Goal: Communication & Community: Answer question/provide support

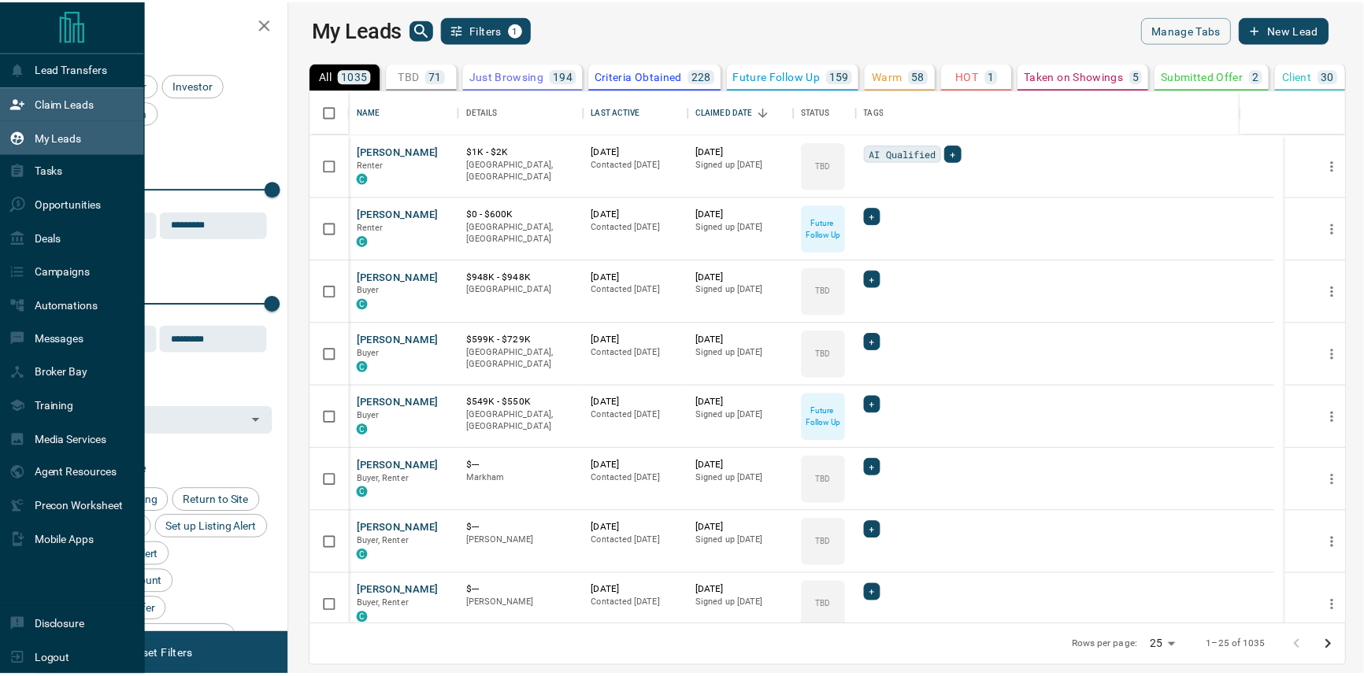
scroll to position [525, 1066]
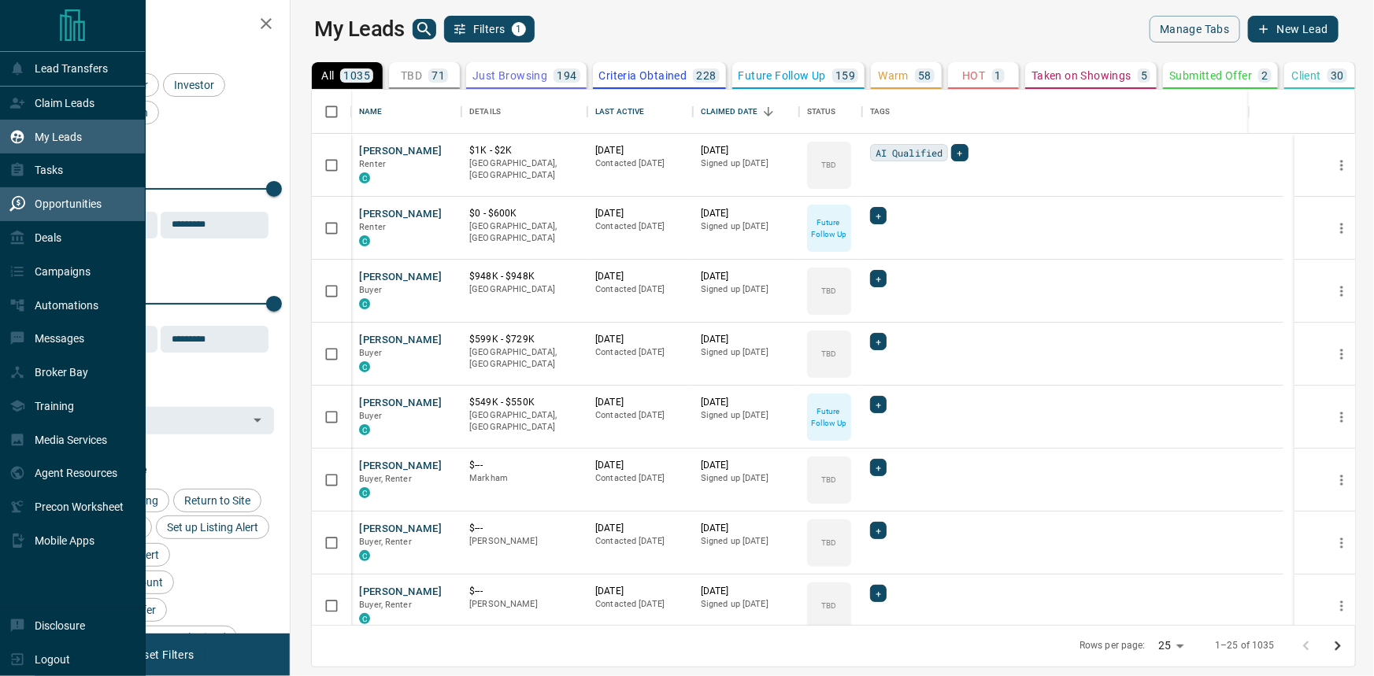
click at [87, 193] on div "Opportunities" at bounding box center [73, 204] width 146 height 34
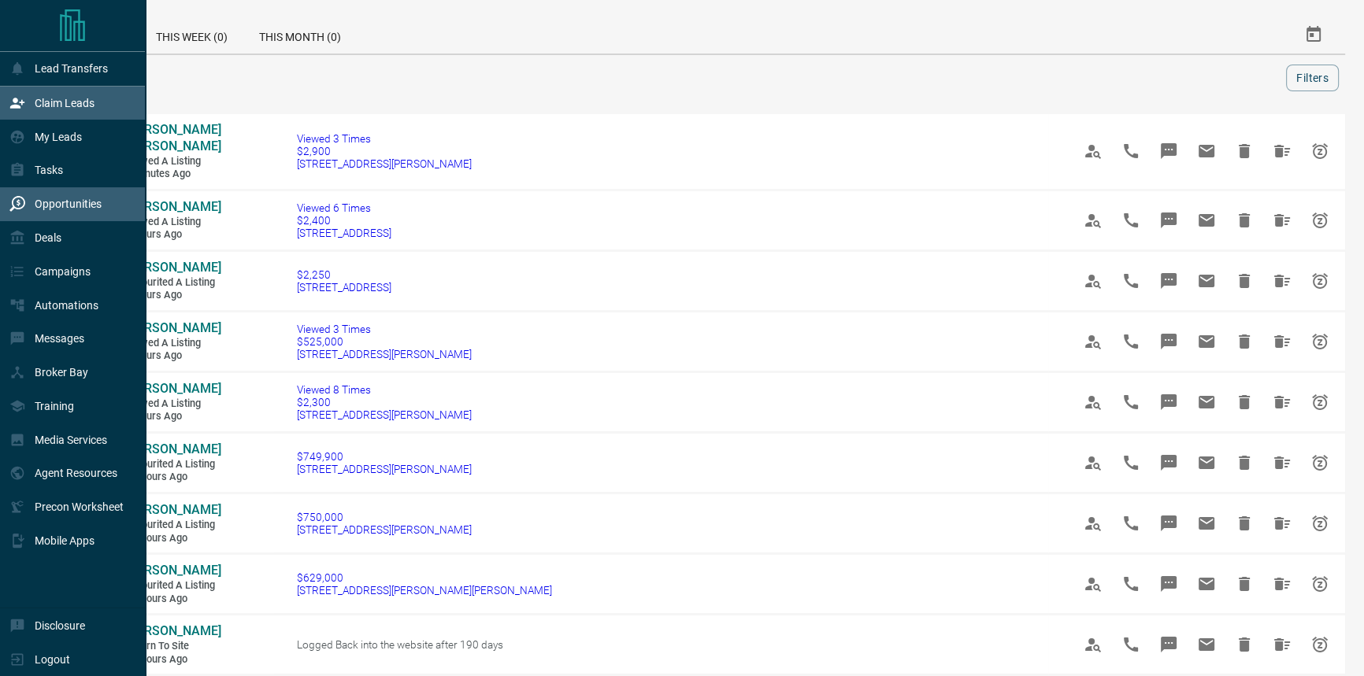
click at [84, 106] on p "Claim Leads" at bounding box center [65, 103] width 60 height 13
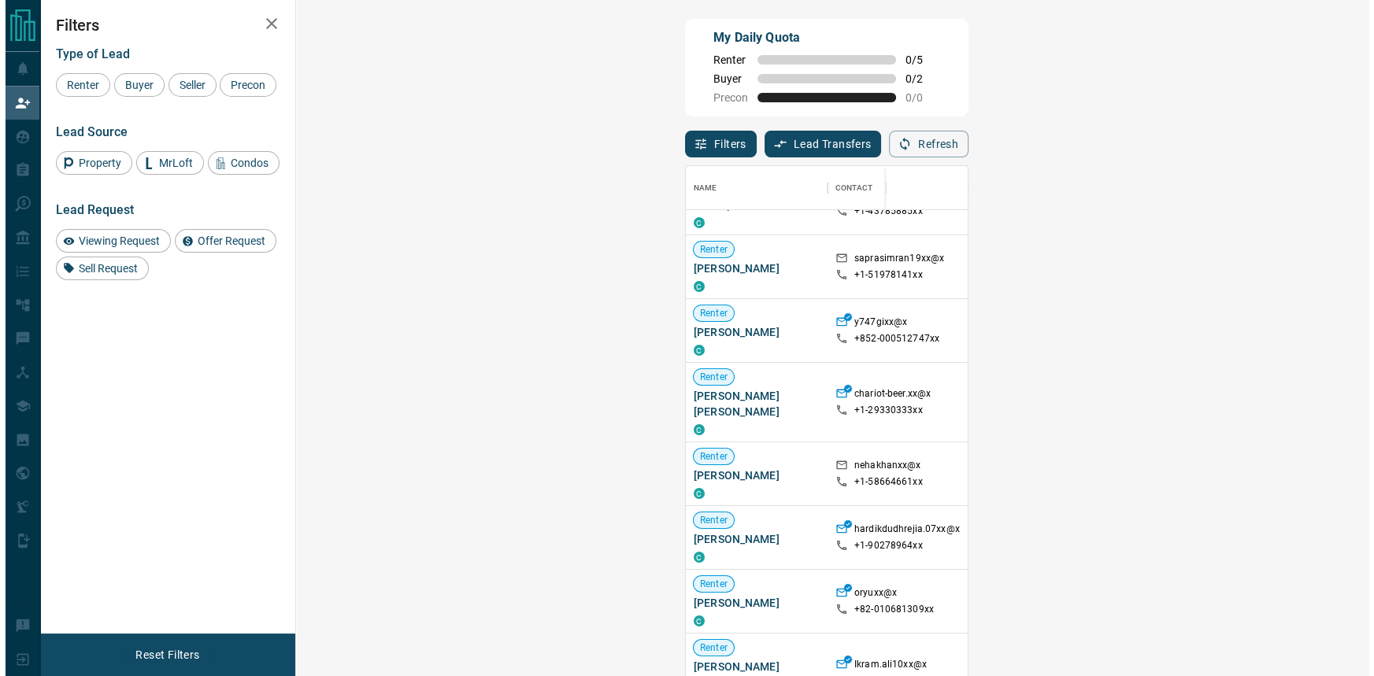
scroll to position [429, 0]
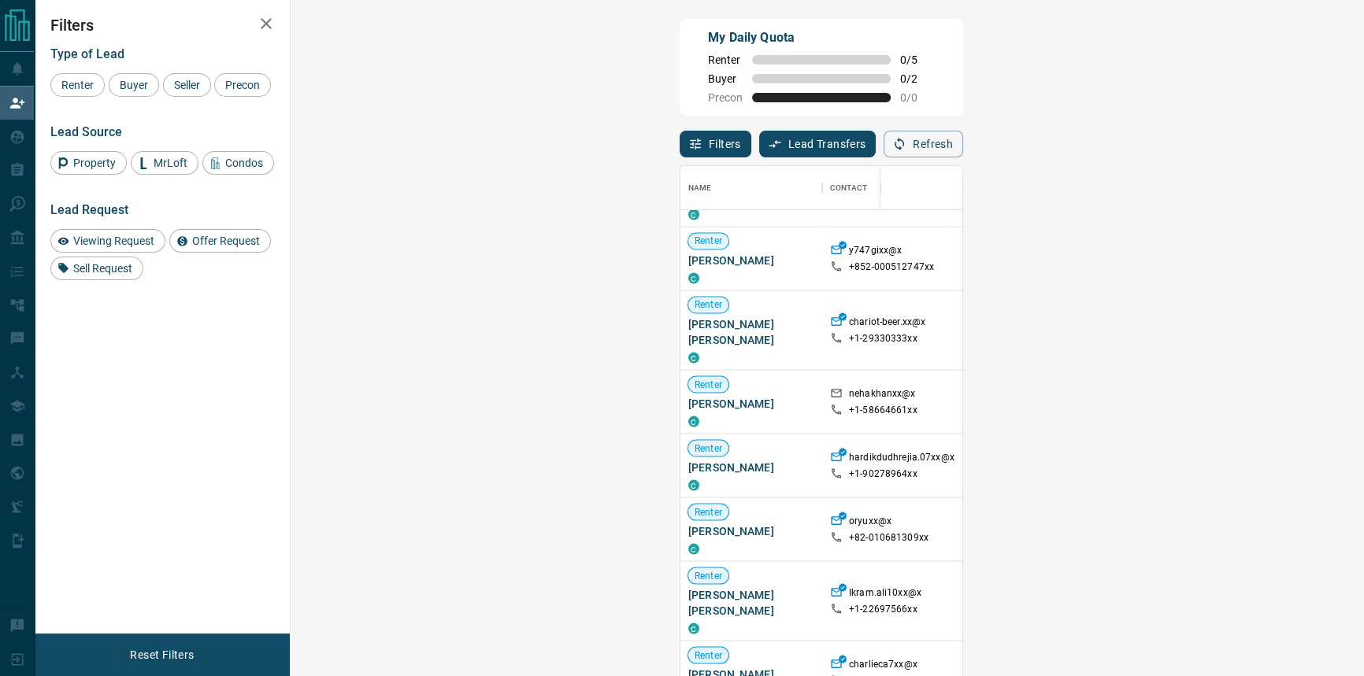
click at [1288, 524] on span "Viewing Request ( 2 )" at bounding box center [1331, 529] width 87 height 11
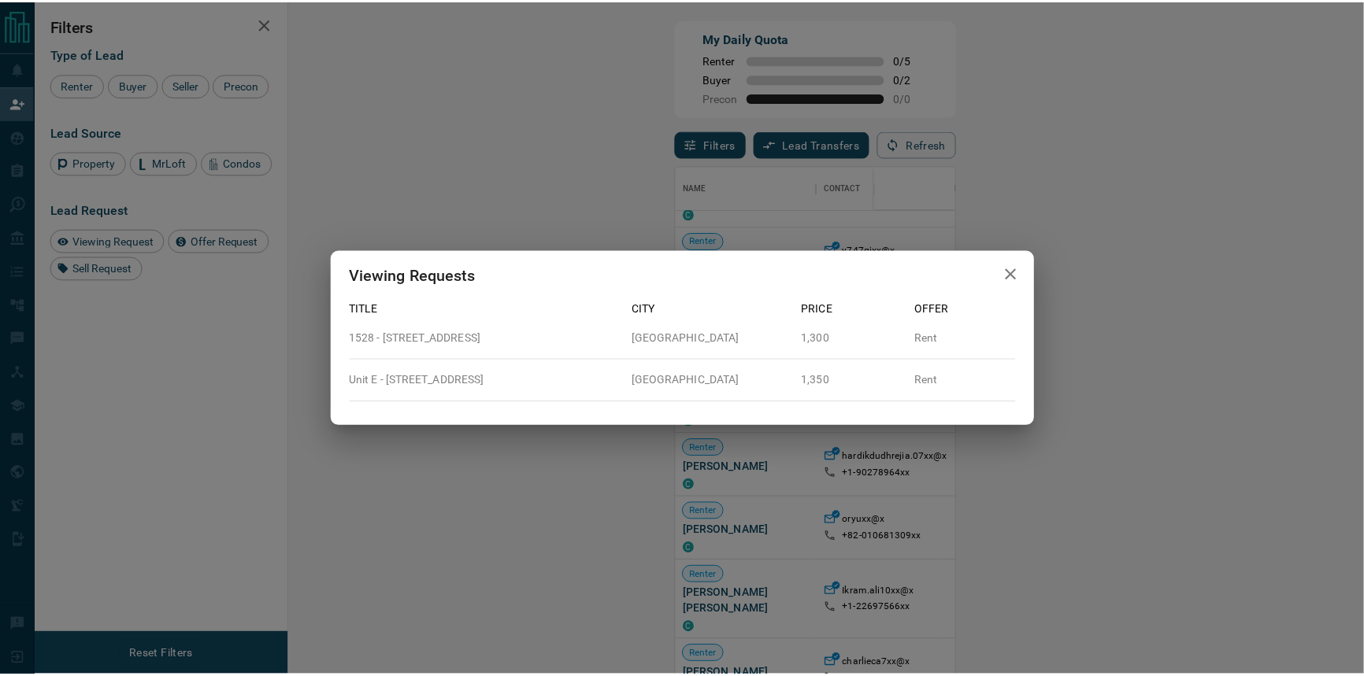
scroll to position [505, 1029]
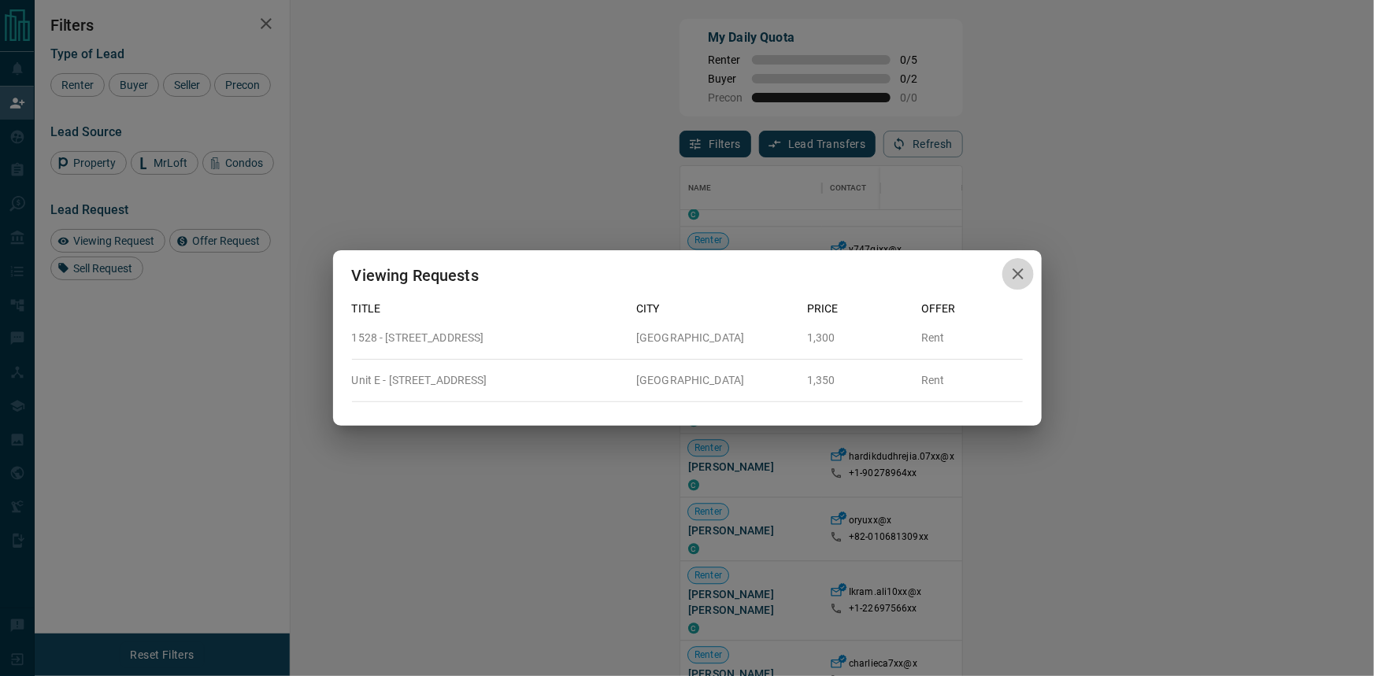
click at [1015, 273] on icon "button" at bounding box center [1018, 274] width 19 height 19
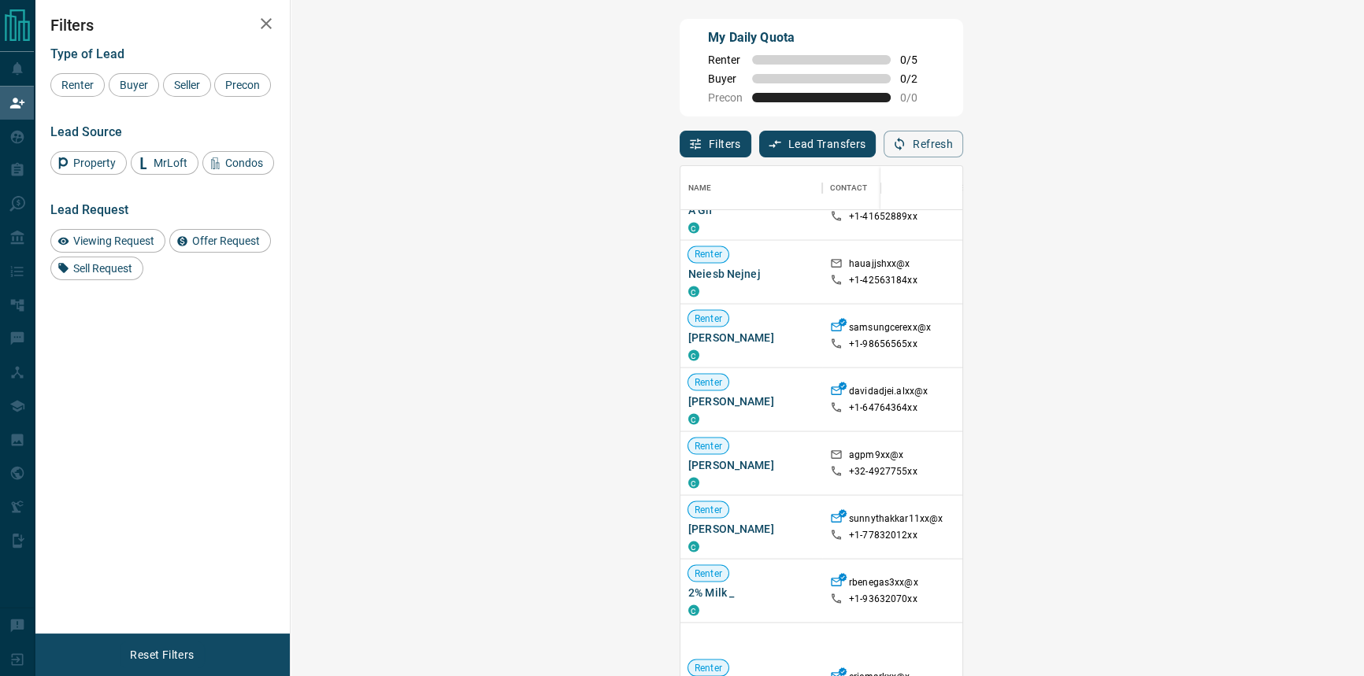
scroll to position [2235, 0]
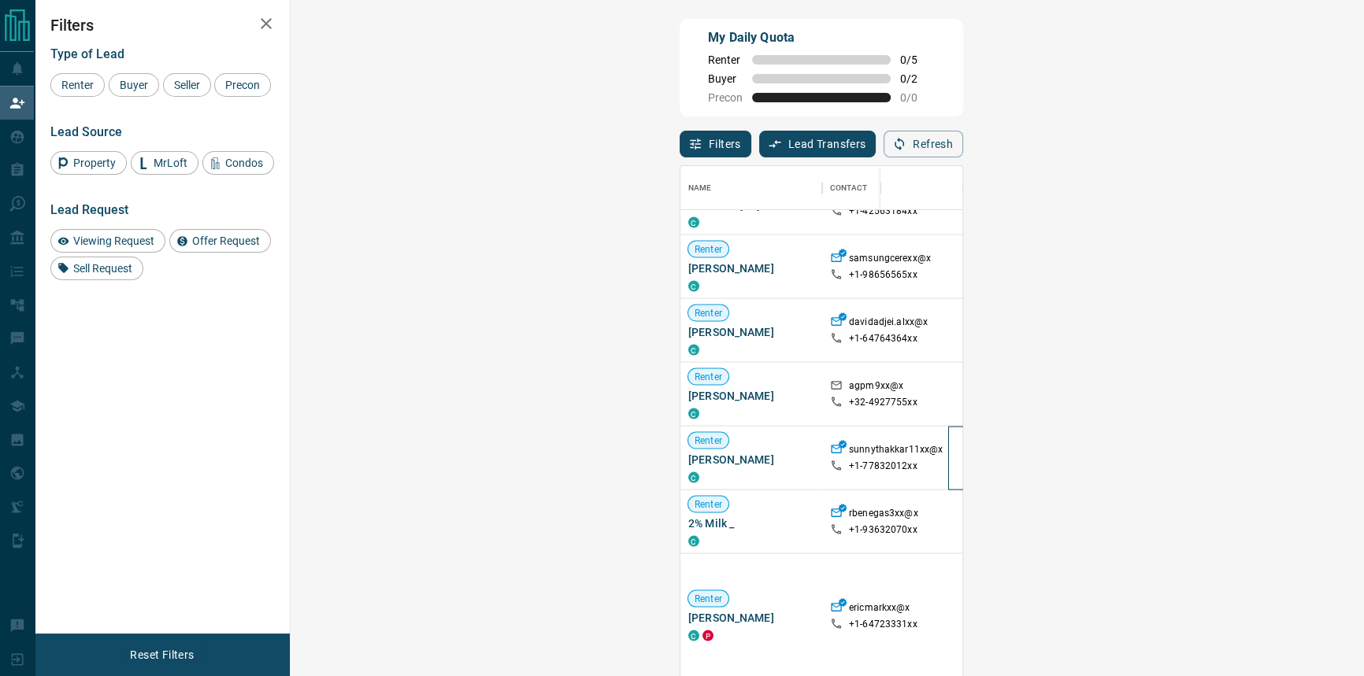
click at [965, 466] on div "Active" at bounding box center [992, 457] width 54 height 17
click at [979, 461] on span "Active" at bounding box center [998, 457] width 39 height 13
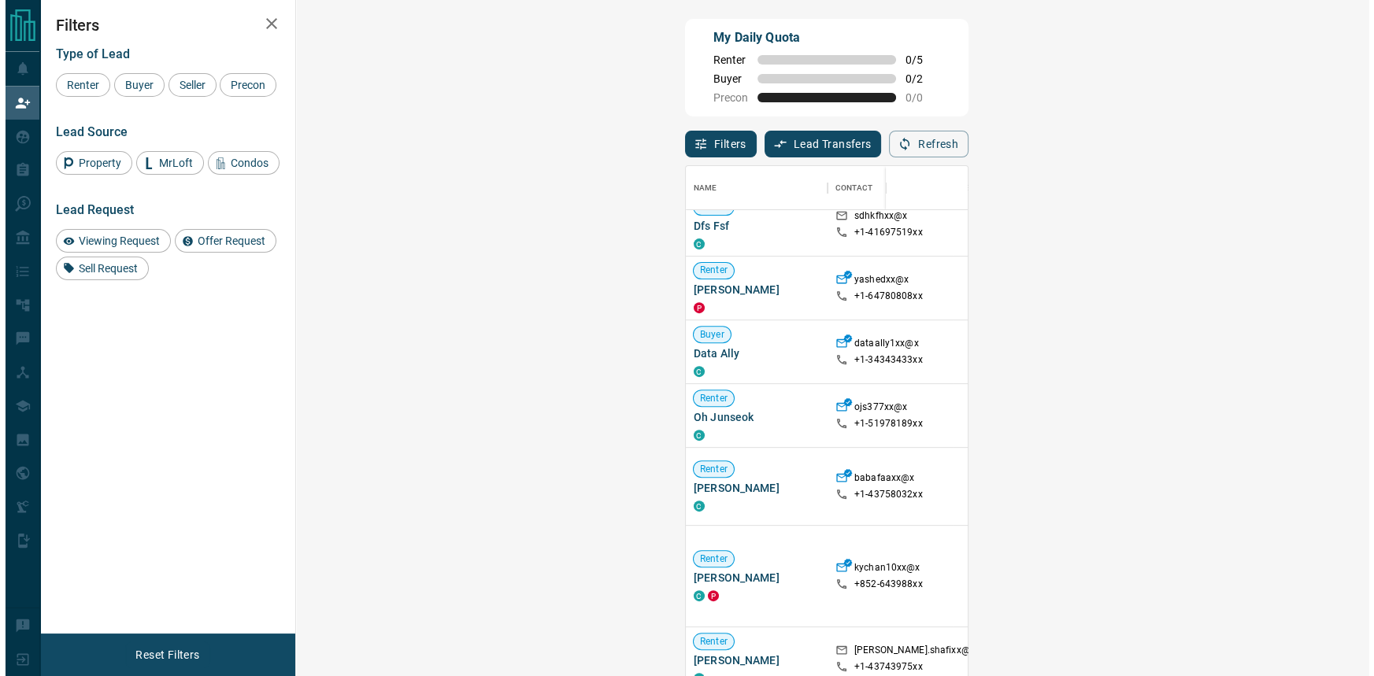
scroll to position [4623, 0]
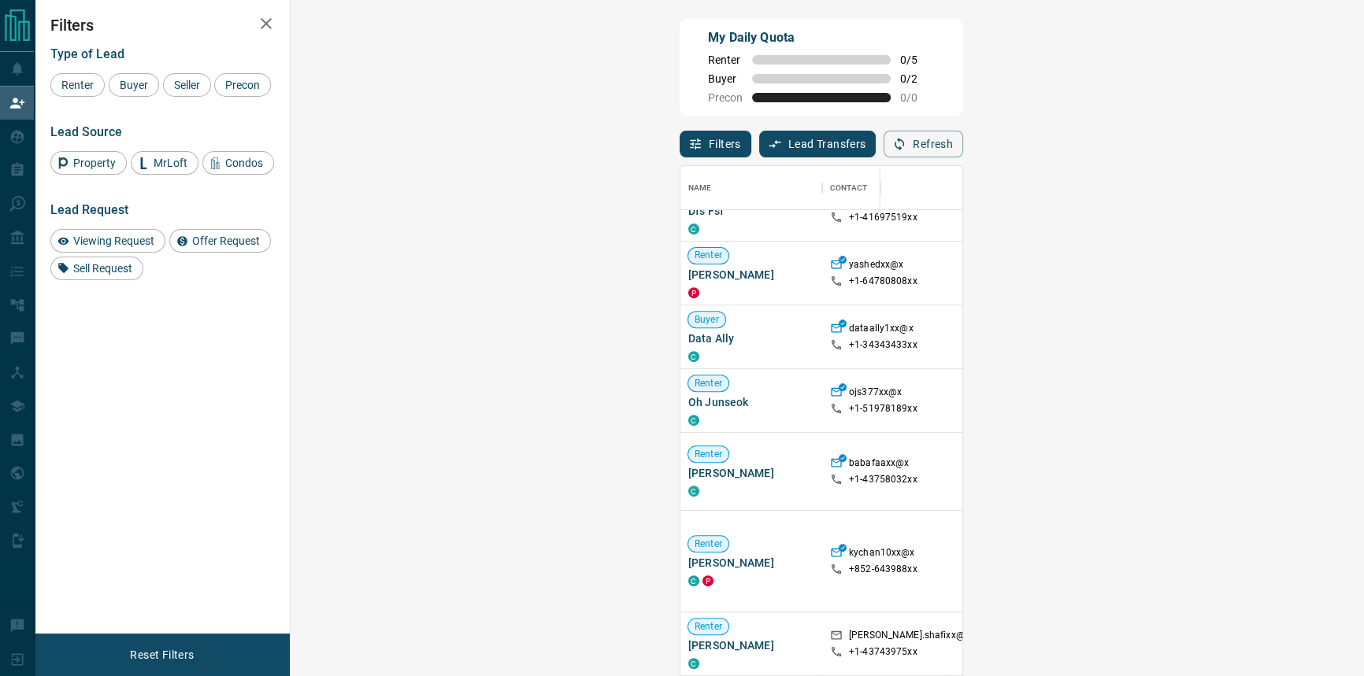
click at [1288, 465] on span "Viewing Request ( 1 )" at bounding box center [1331, 473] width 87 height 16
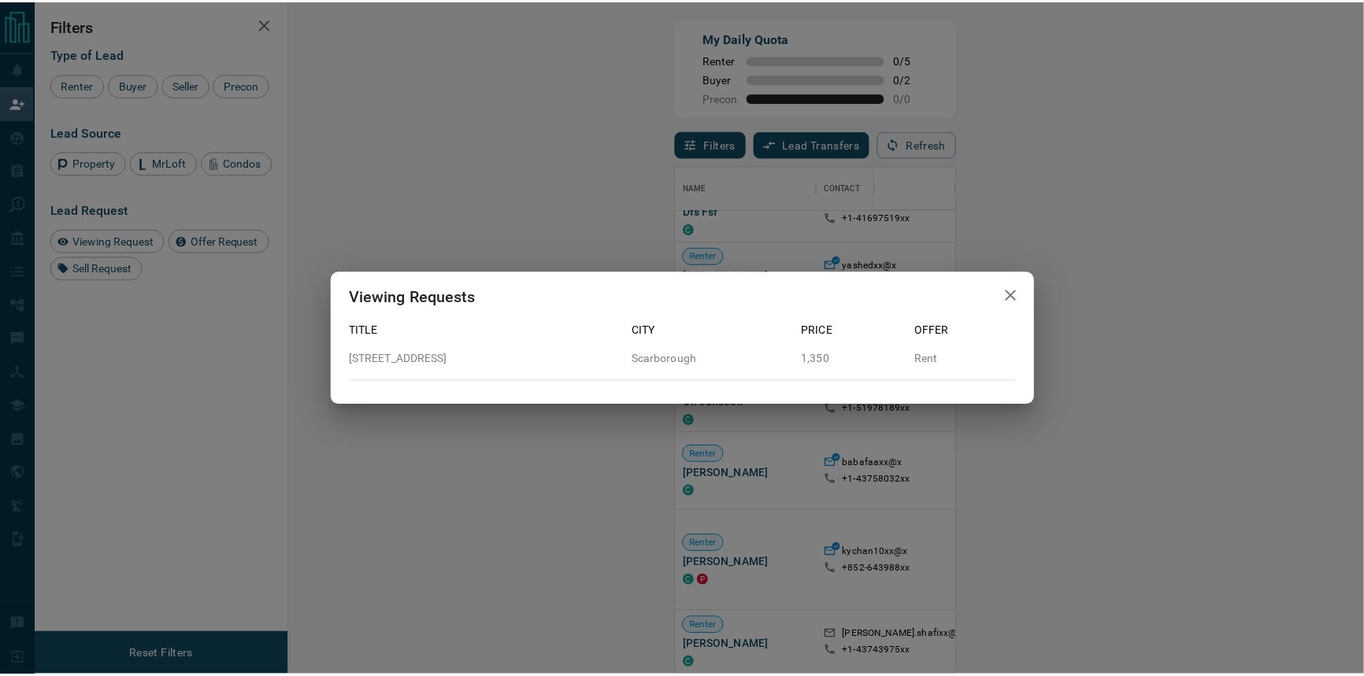
scroll to position [505, 1029]
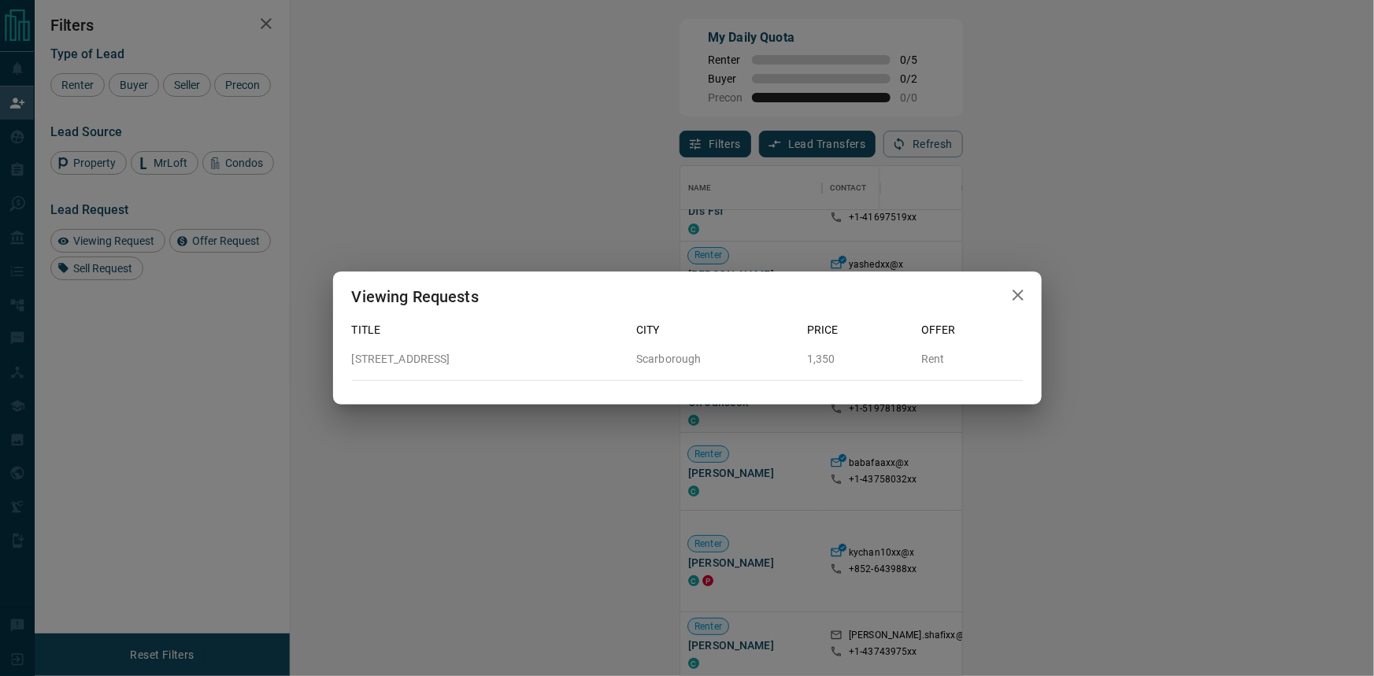
click at [1012, 312] on div "Offer" at bounding box center [966, 323] width 114 height 29
click at [1028, 299] on button "button" at bounding box center [1017, 296] width 31 height 32
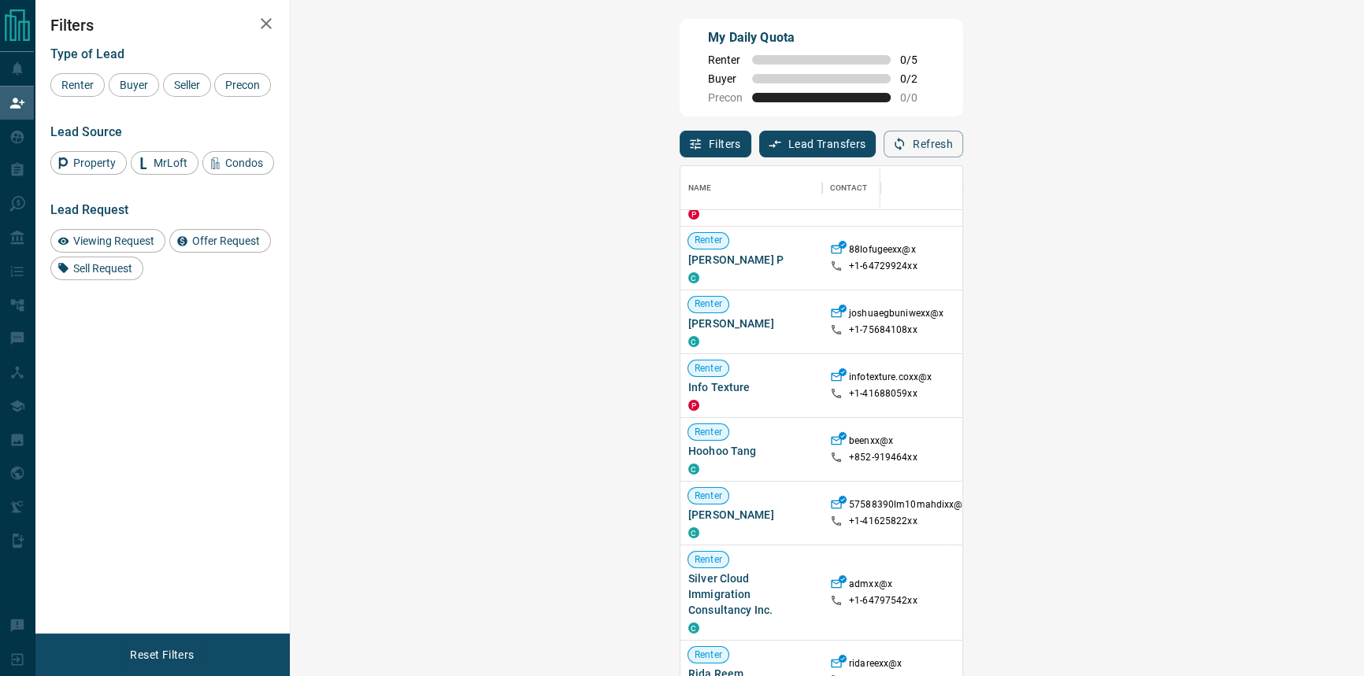
scroll to position [6481, 0]
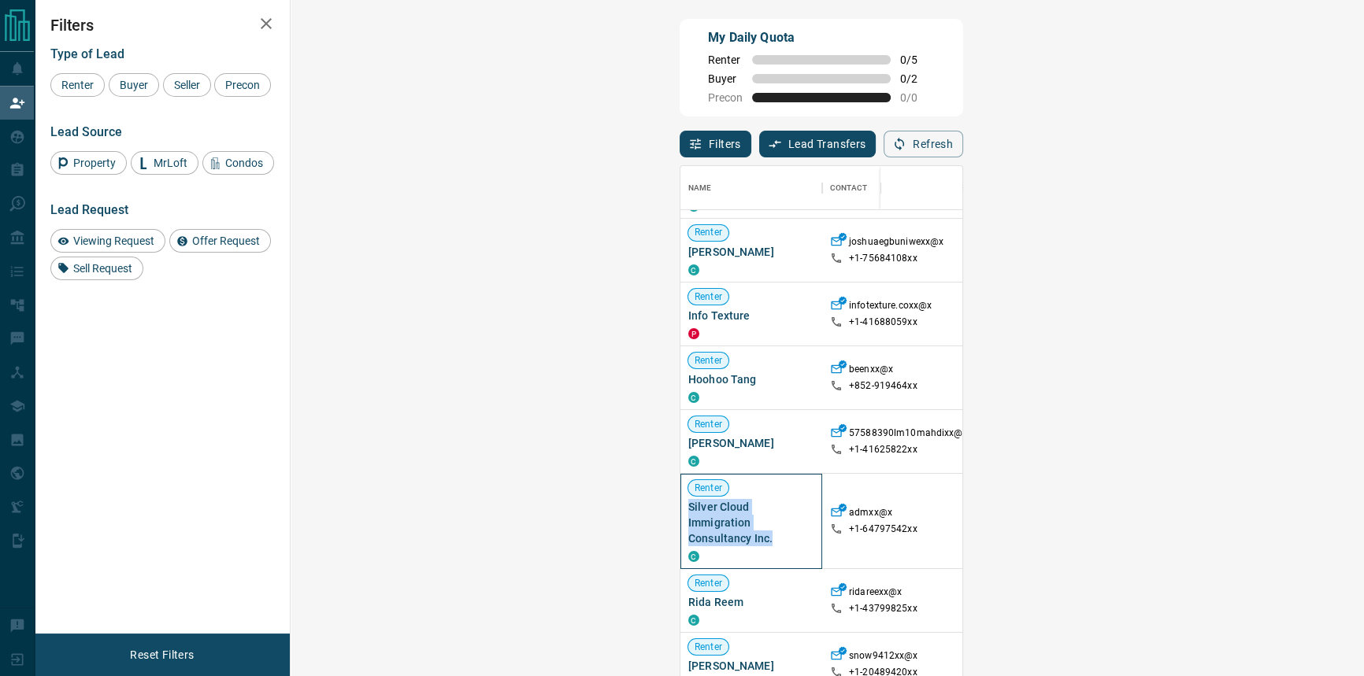
drag, startPoint x: 406, startPoint y: 528, endPoint x: 307, endPoint y: 509, distance: 100.8
click at [680, 509] on div "Renter Silver Cloud Immigration Consultancy Inc. C" at bounding box center [751, 521] width 142 height 95
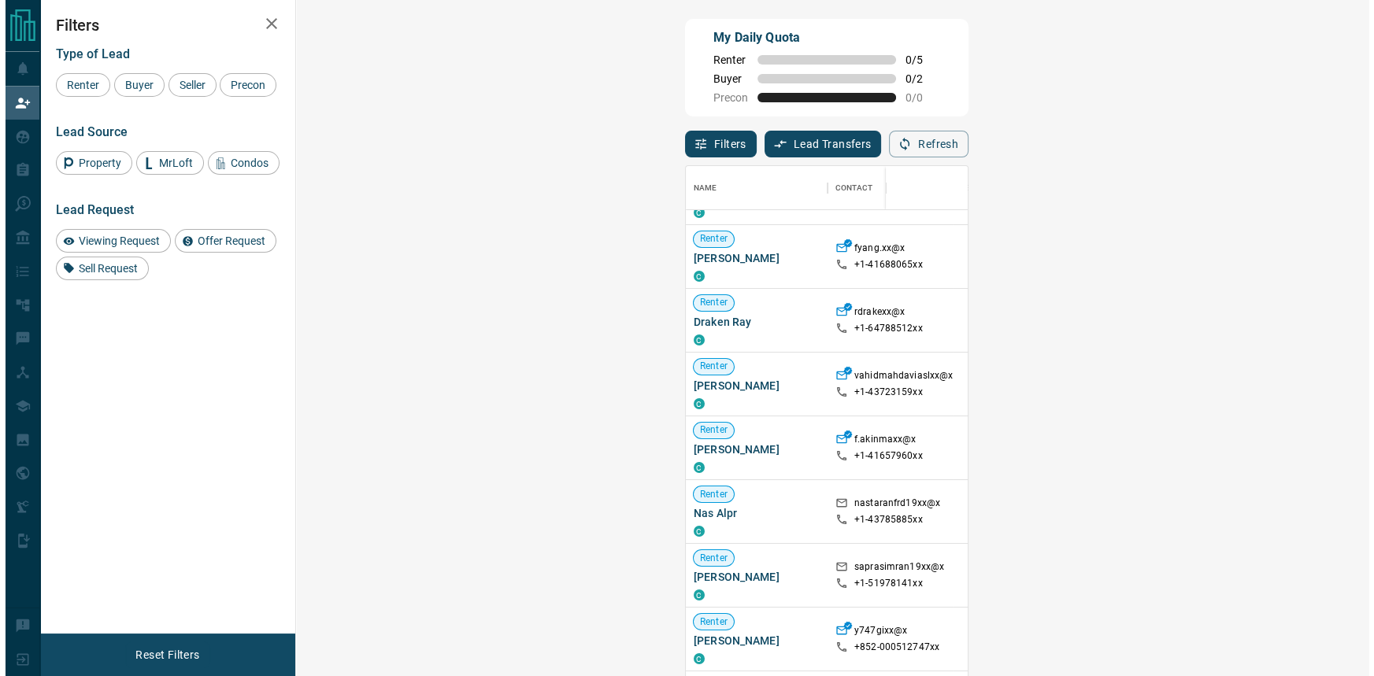
scroll to position [71, 0]
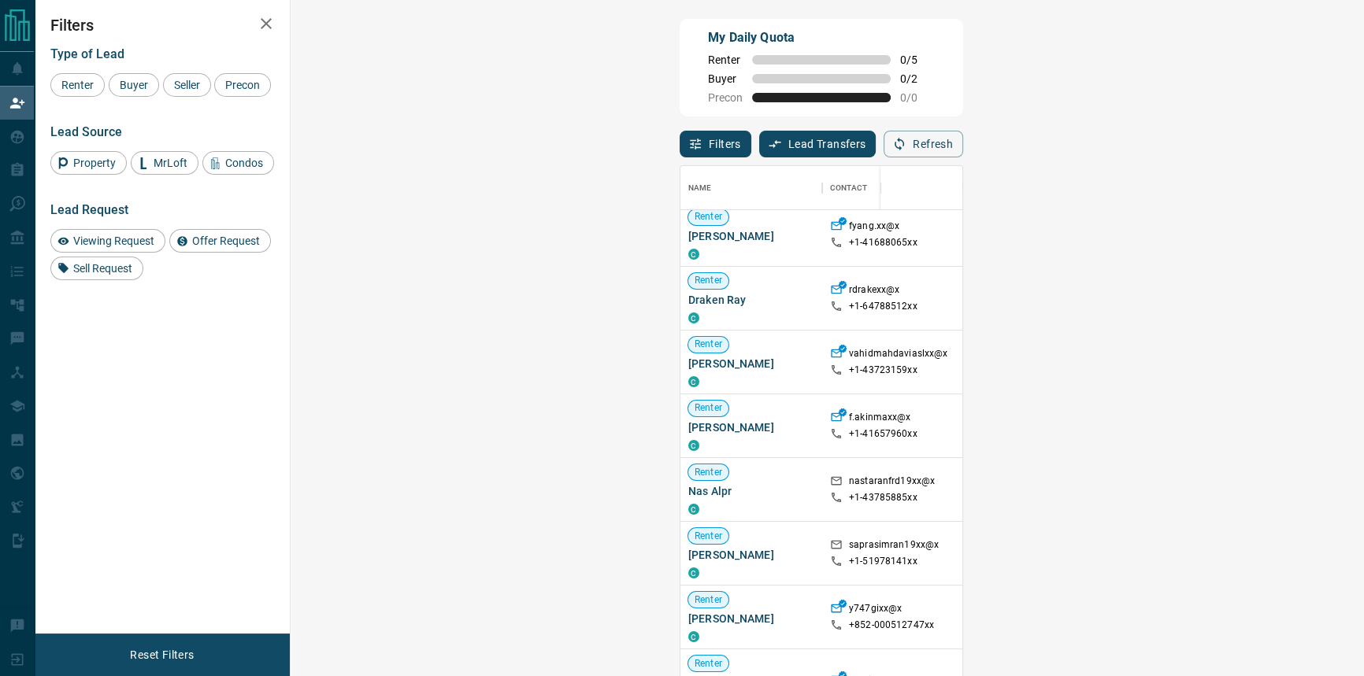
click at [1276, 557] on icon at bounding box center [1281, 553] width 10 height 7
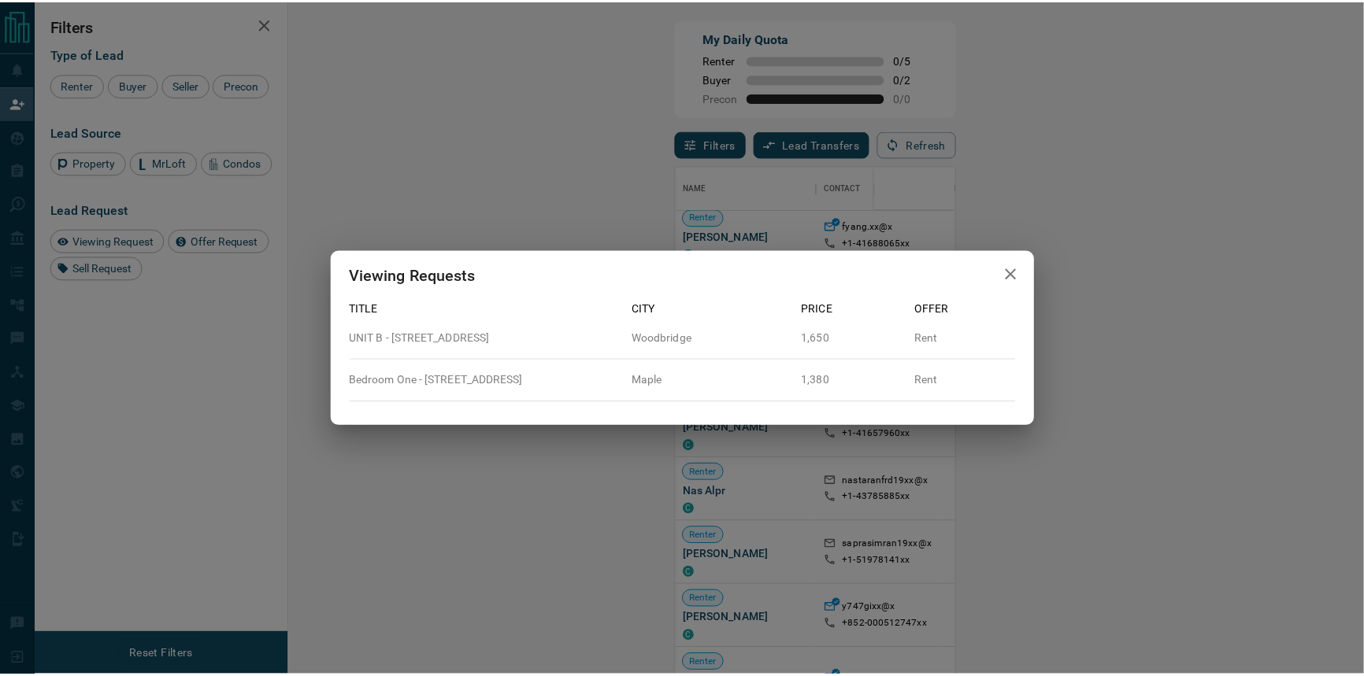
scroll to position [505, 1029]
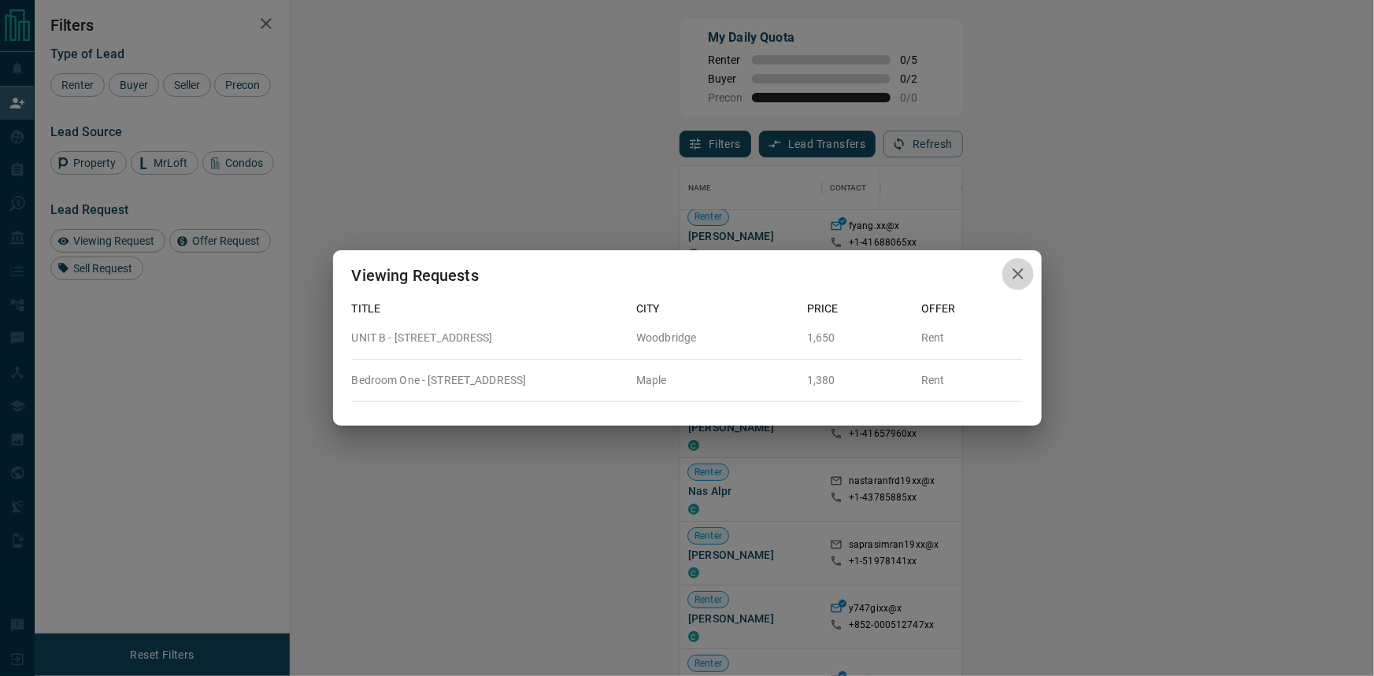
click at [1020, 267] on icon "button" at bounding box center [1018, 274] width 19 height 19
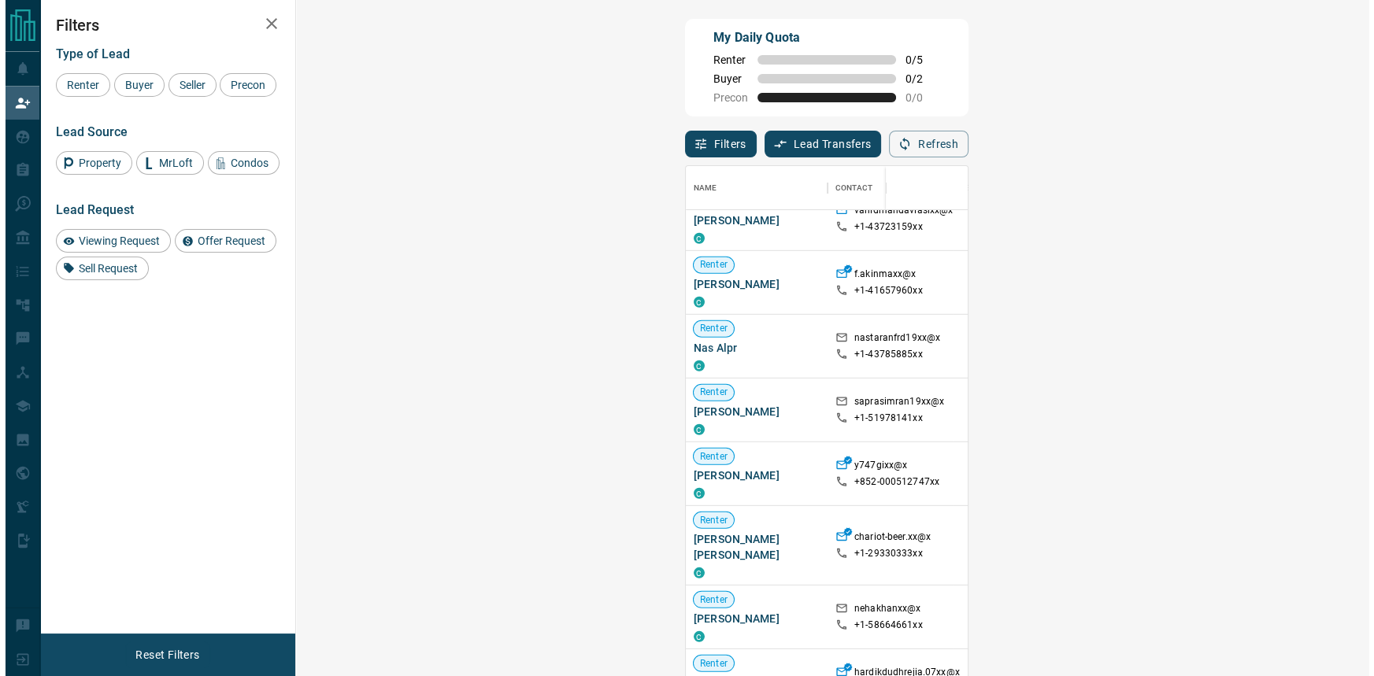
scroll to position [357, 0]
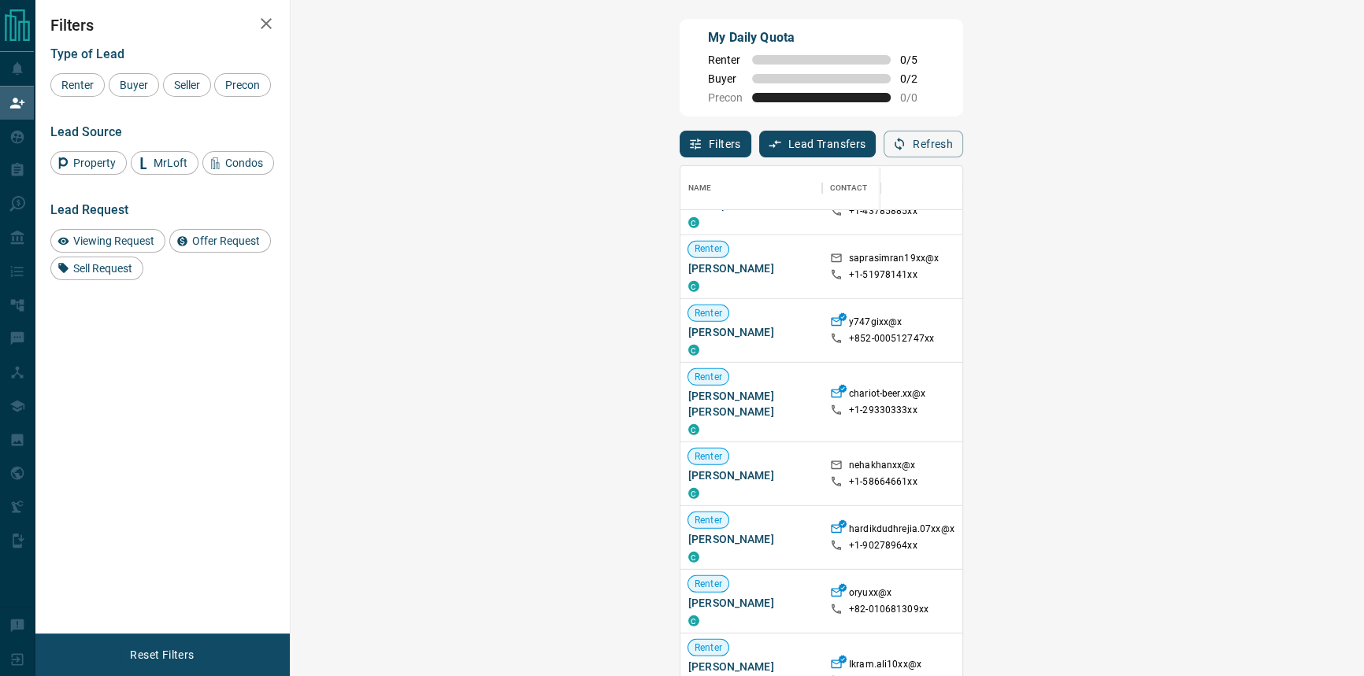
click at [1288, 594] on span "Viewing Request ( 2 )" at bounding box center [1331, 602] width 87 height 16
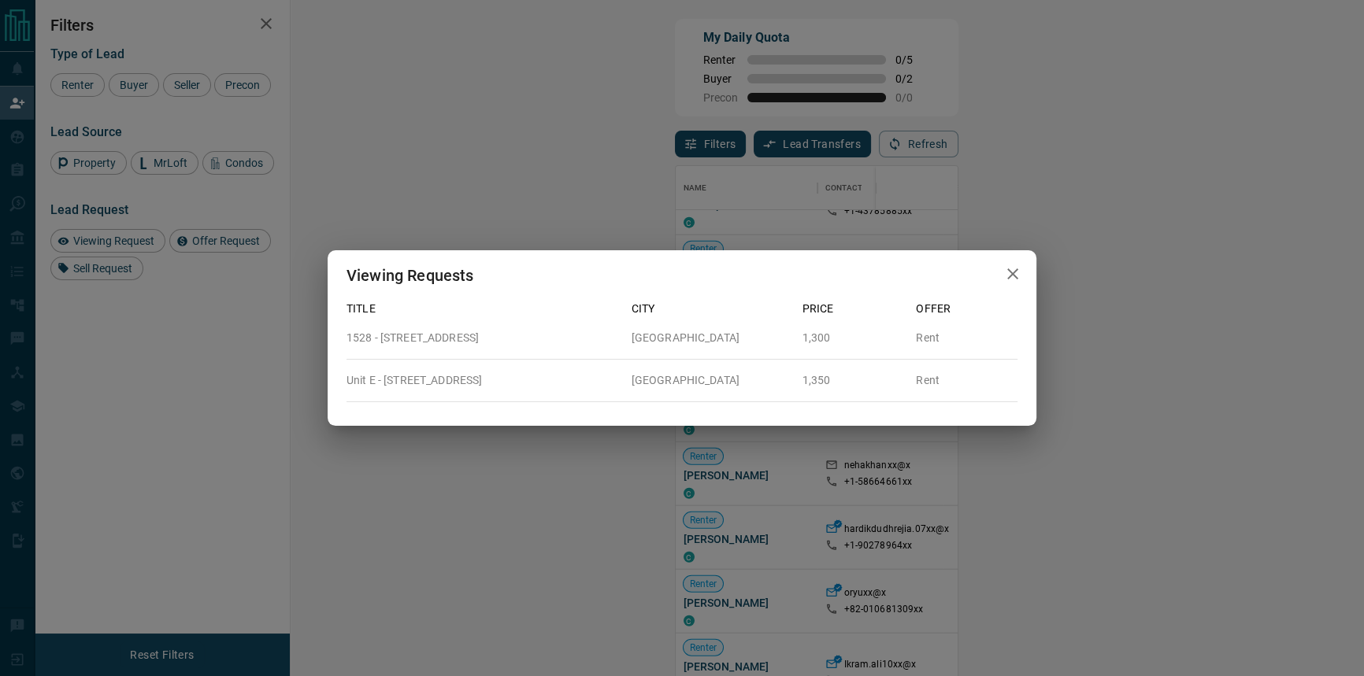
scroll to position [505, 1029]
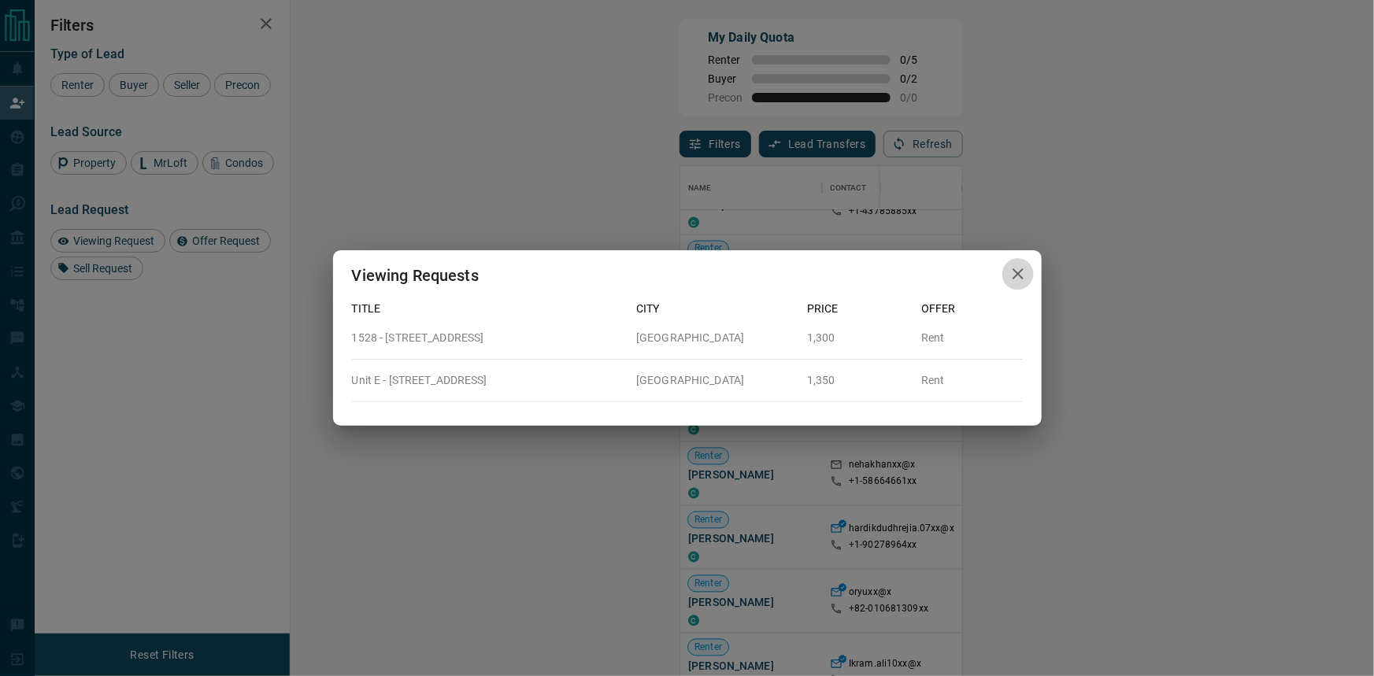
click at [1024, 265] on icon "button" at bounding box center [1018, 274] width 19 height 19
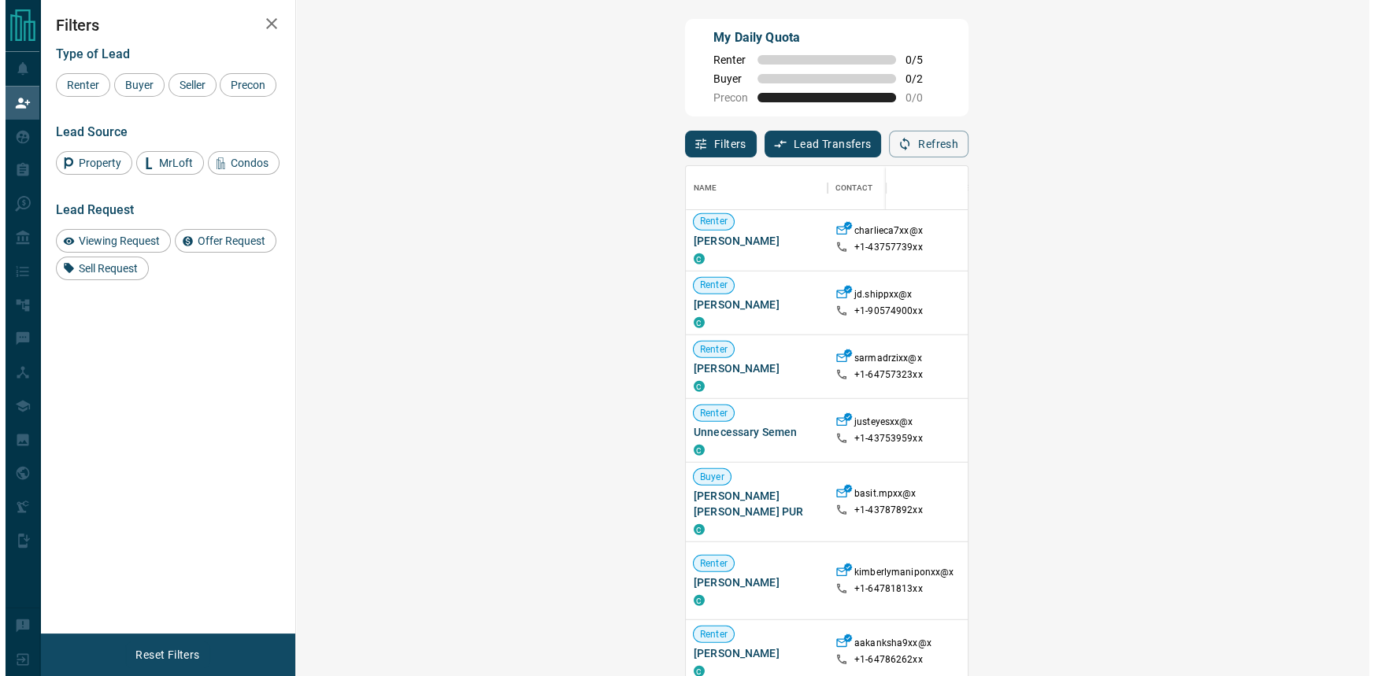
scroll to position [930, 0]
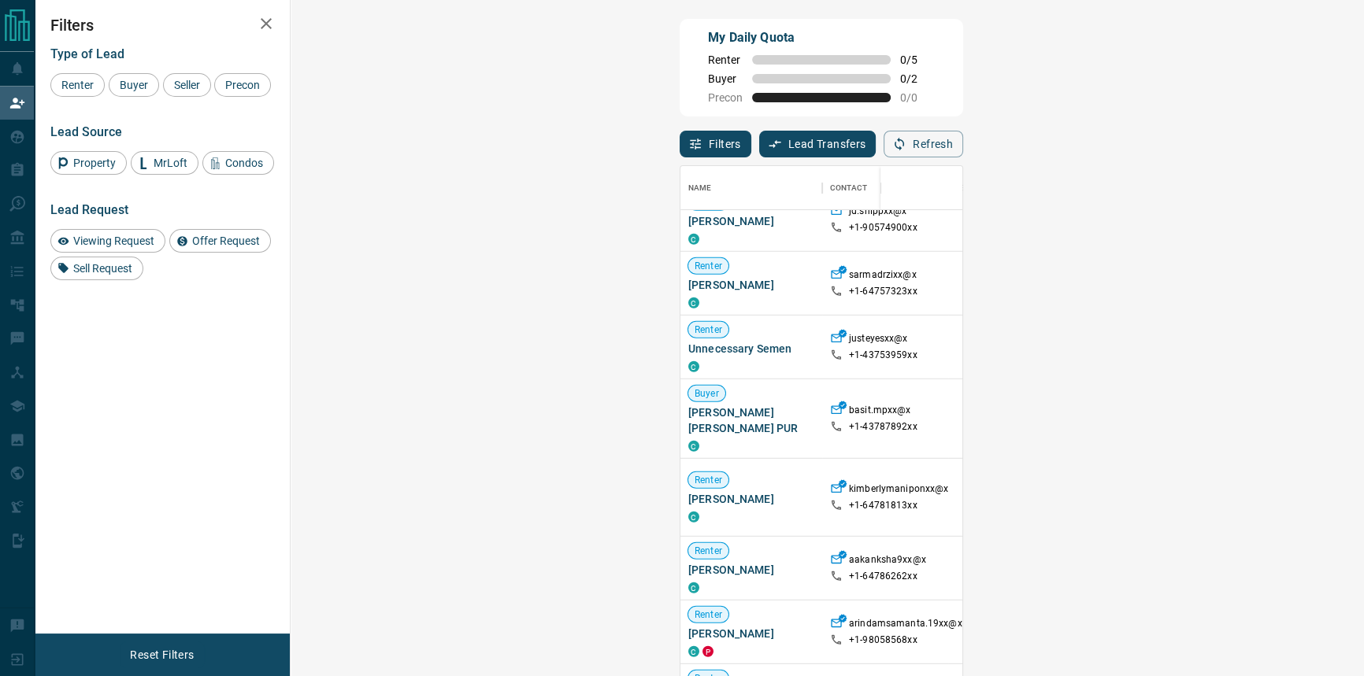
click at [1288, 490] on span "Viewing Request ( 1 )" at bounding box center [1331, 498] width 87 height 16
click at [1288, 492] on span "Viewing Request ( 1 )" at bounding box center [1331, 497] width 87 height 11
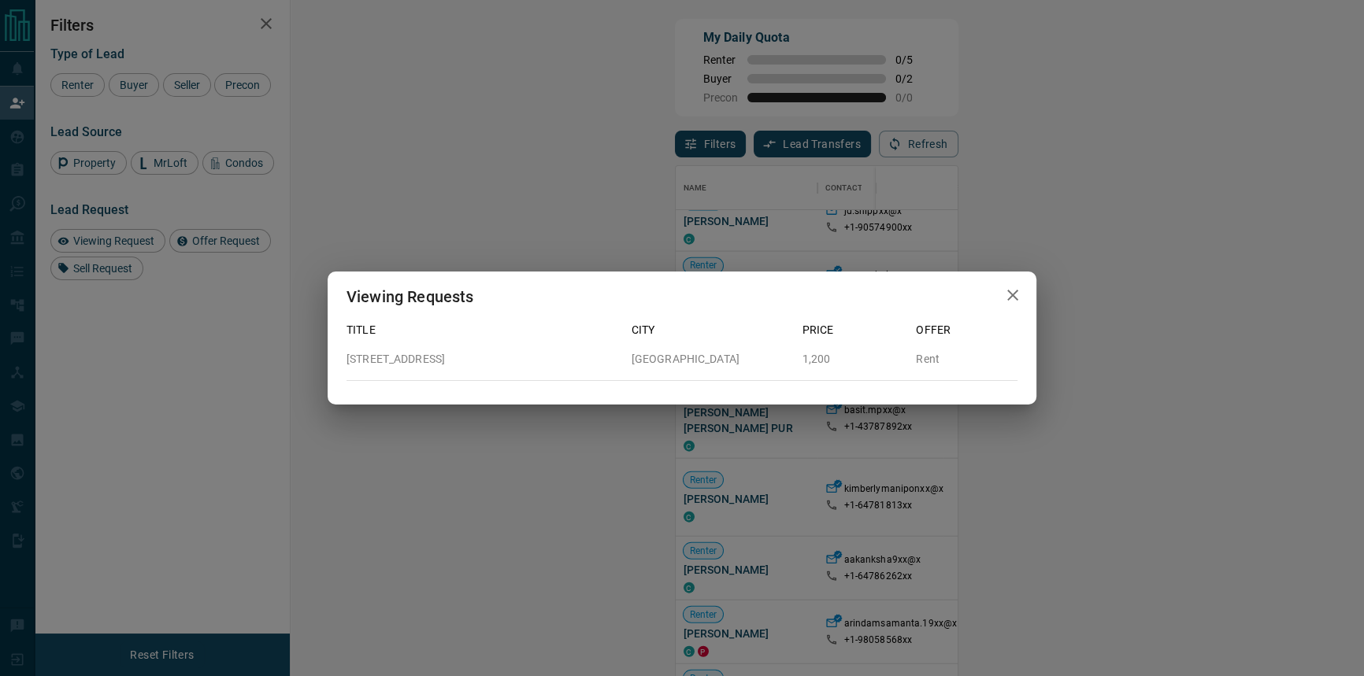
scroll to position [505, 1029]
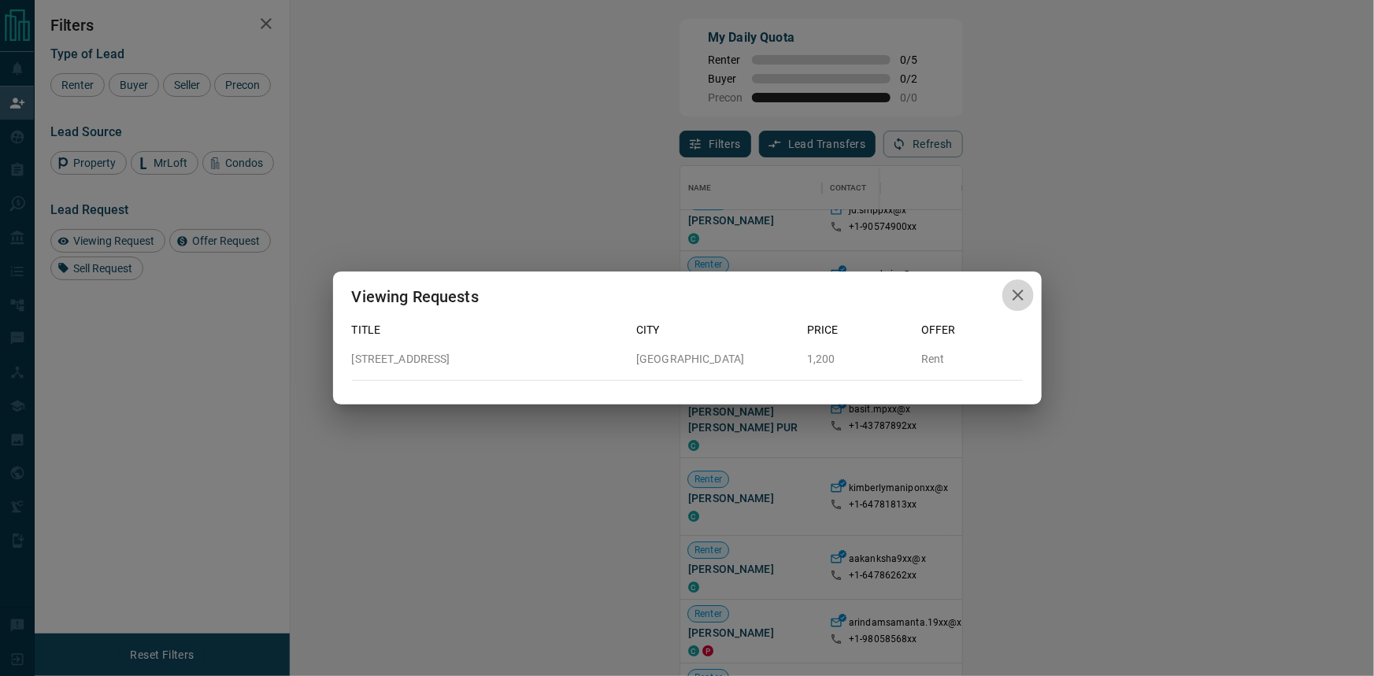
drag, startPoint x: 1015, startPoint y: 299, endPoint x: 905, endPoint y: 426, distance: 167.5
click at [1016, 299] on icon "button" at bounding box center [1018, 295] width 19 height 19
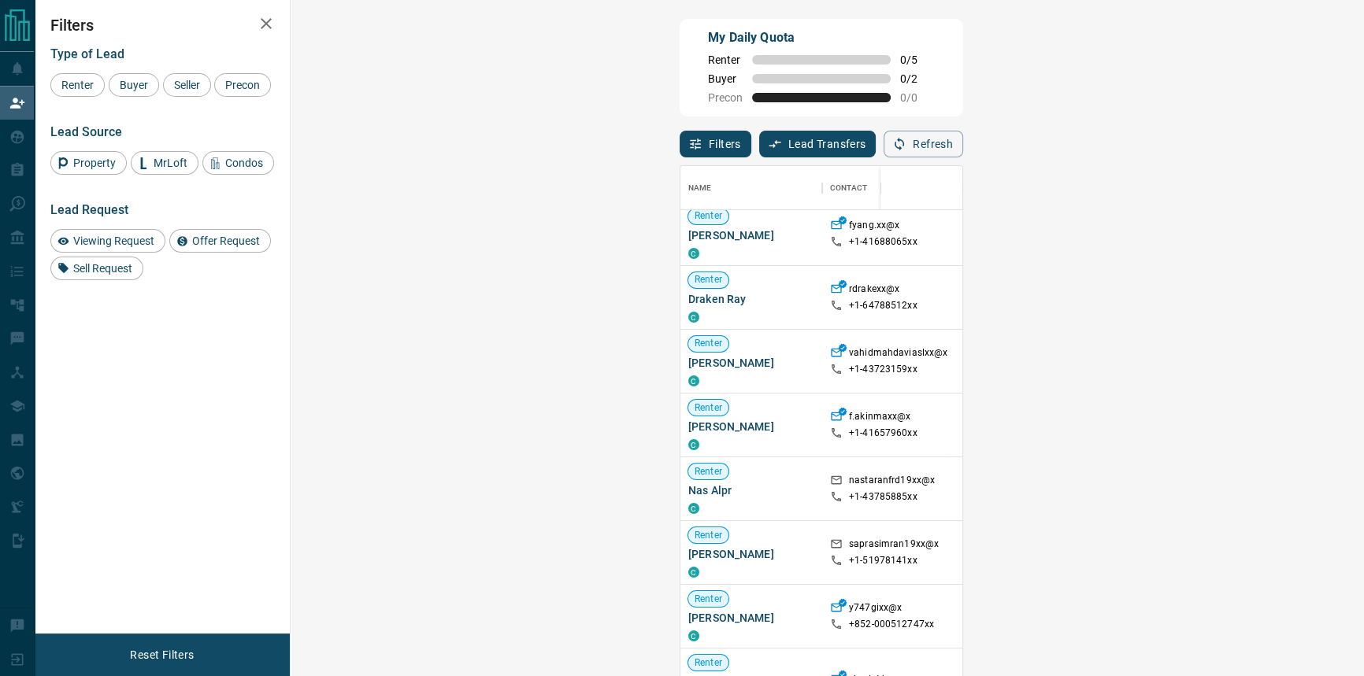
scroll to position [214, 0]
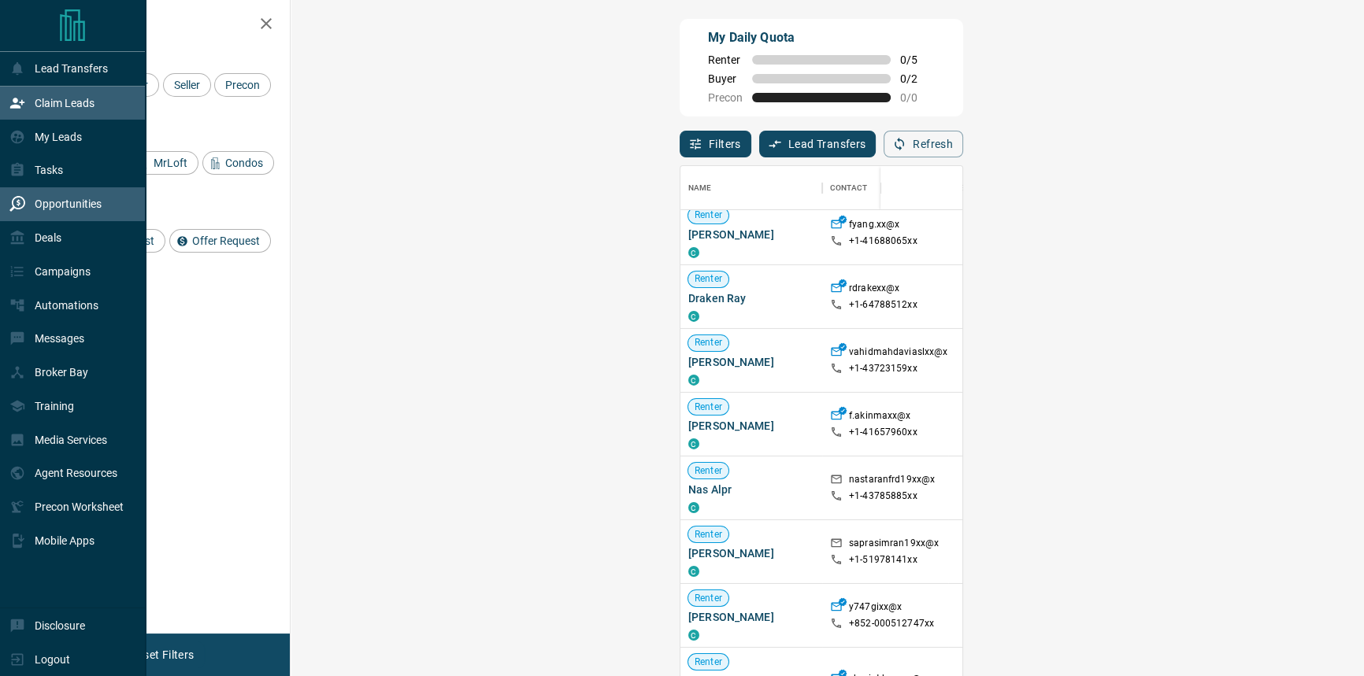
click at [63, 210] on p "Opportunities" at bounding box center [68, 204] width 67 height 13
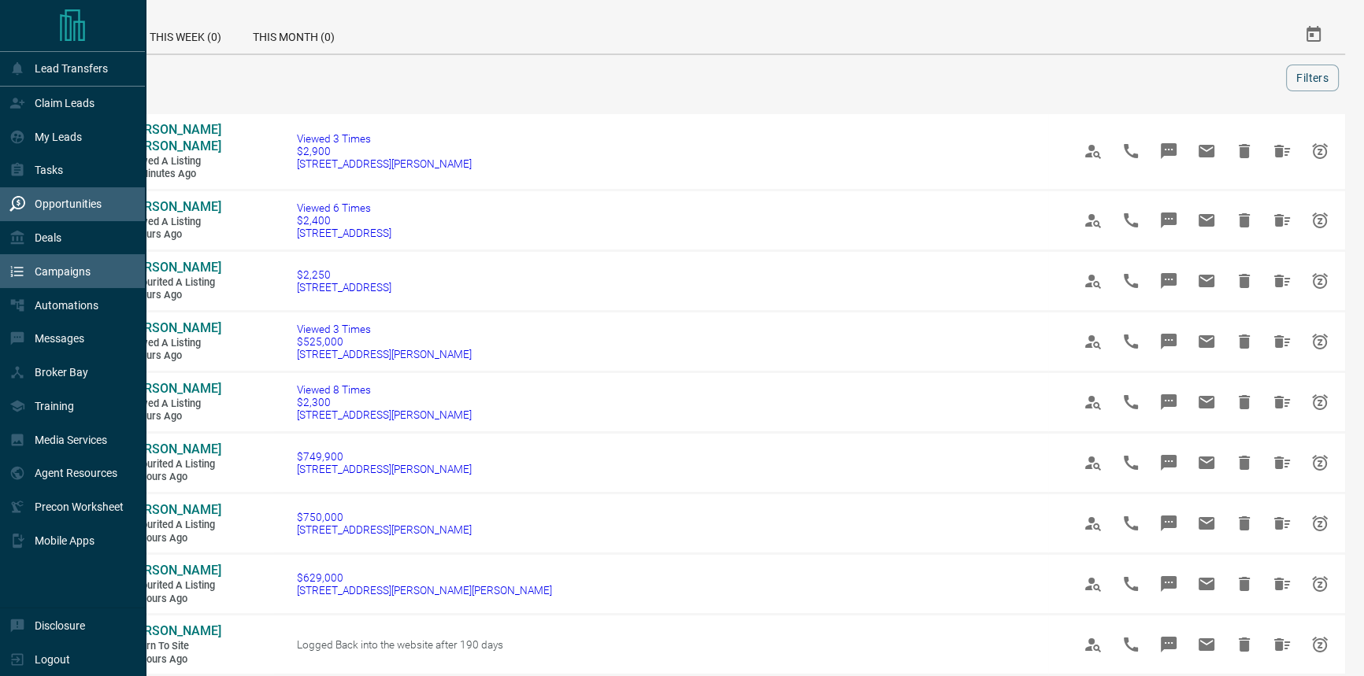
click at [91, 288] on div "Campaigns" at bounding box center [73, 271] width 146 height 34
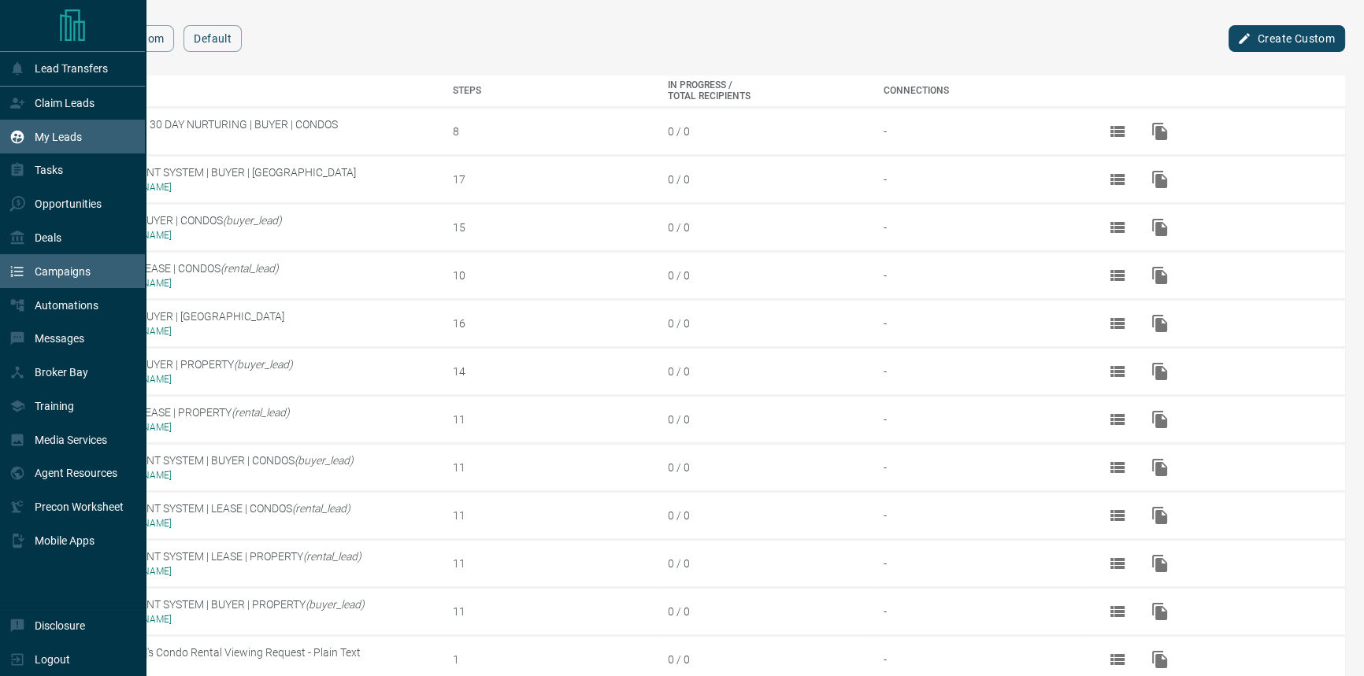
click at [91, 139] on div "My Leads" at bounding box center [73, 137] width 146 height 34
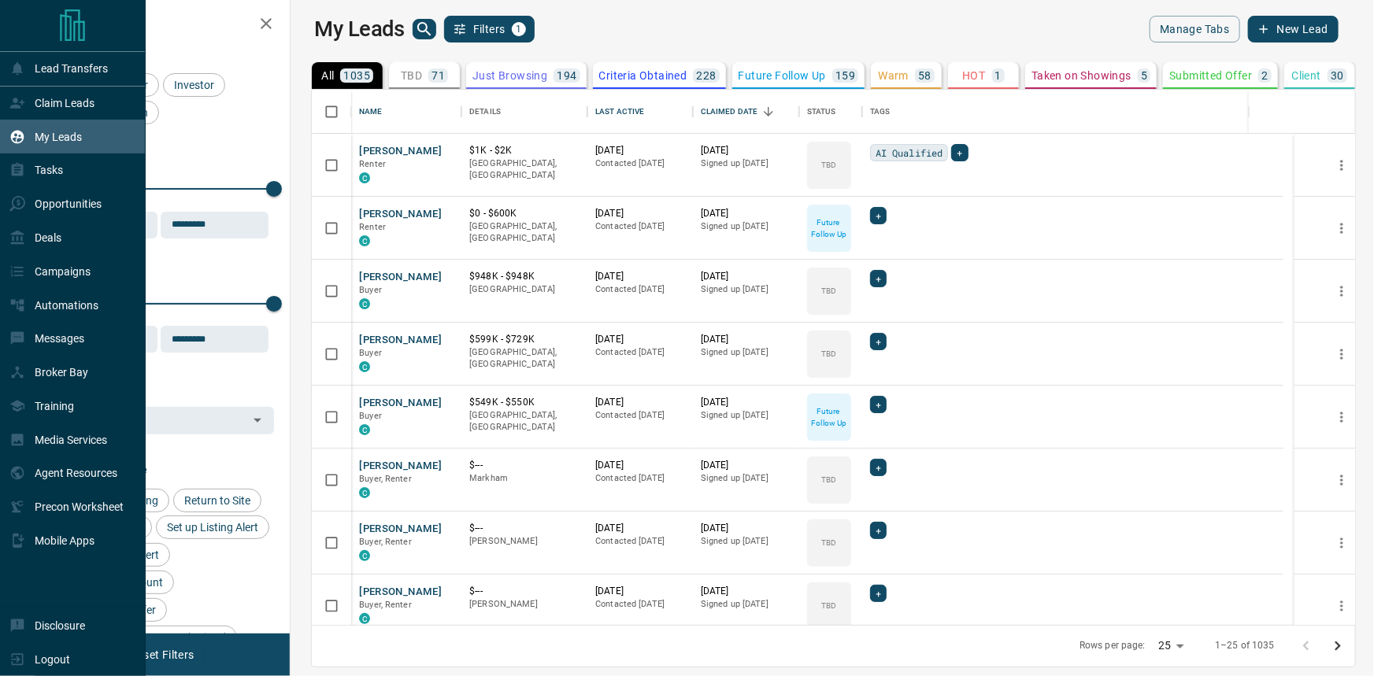
scroll to position [525, 1066]
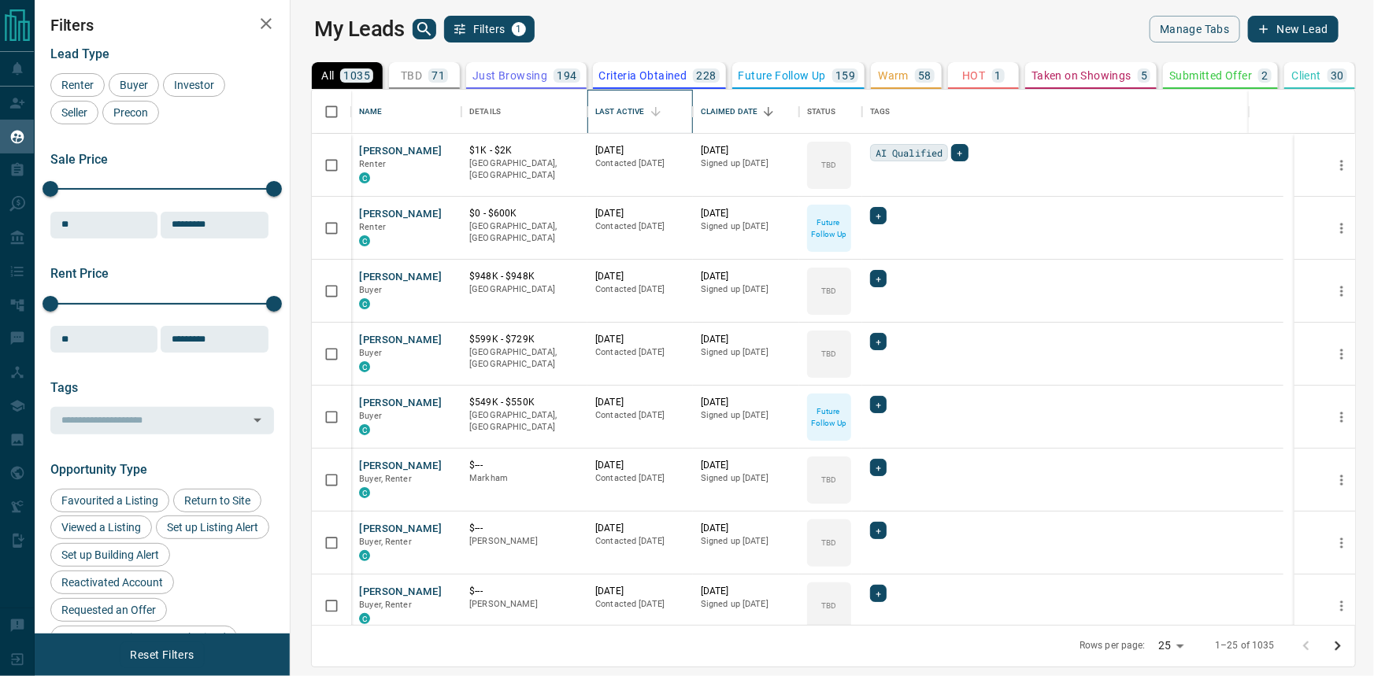
click at [631, 127] on div "Last Active" at bounding box center [640, 112] width 90 height 44
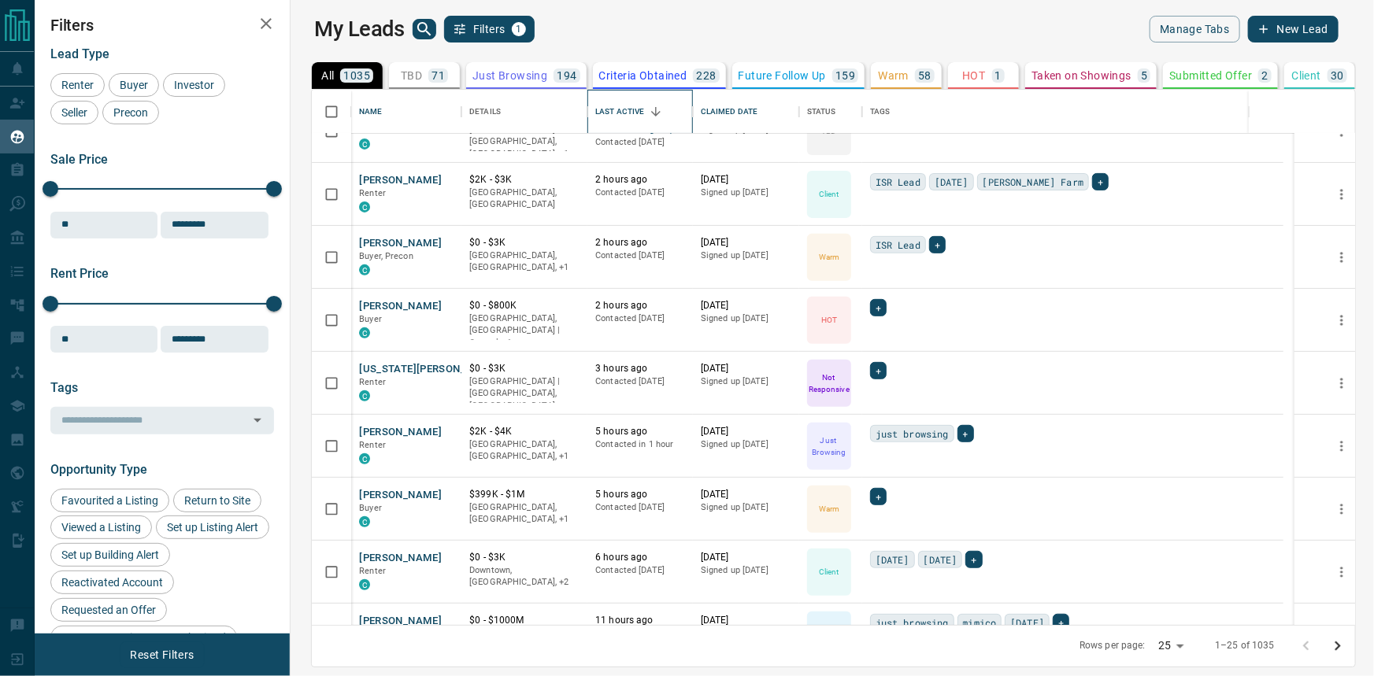
scroll to position [429, 0]
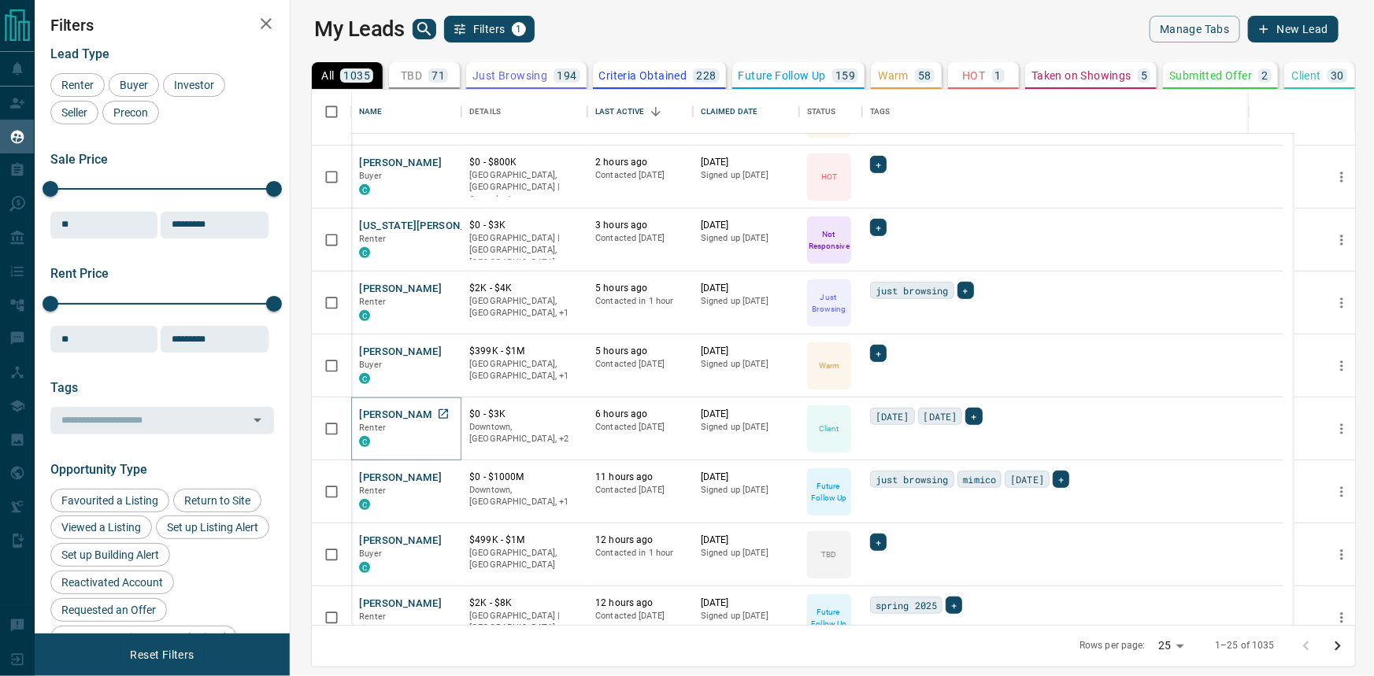
click at [384, 415] on button "[PERSON_NAME]" at bounding box center [400, 415] width 83 height 15
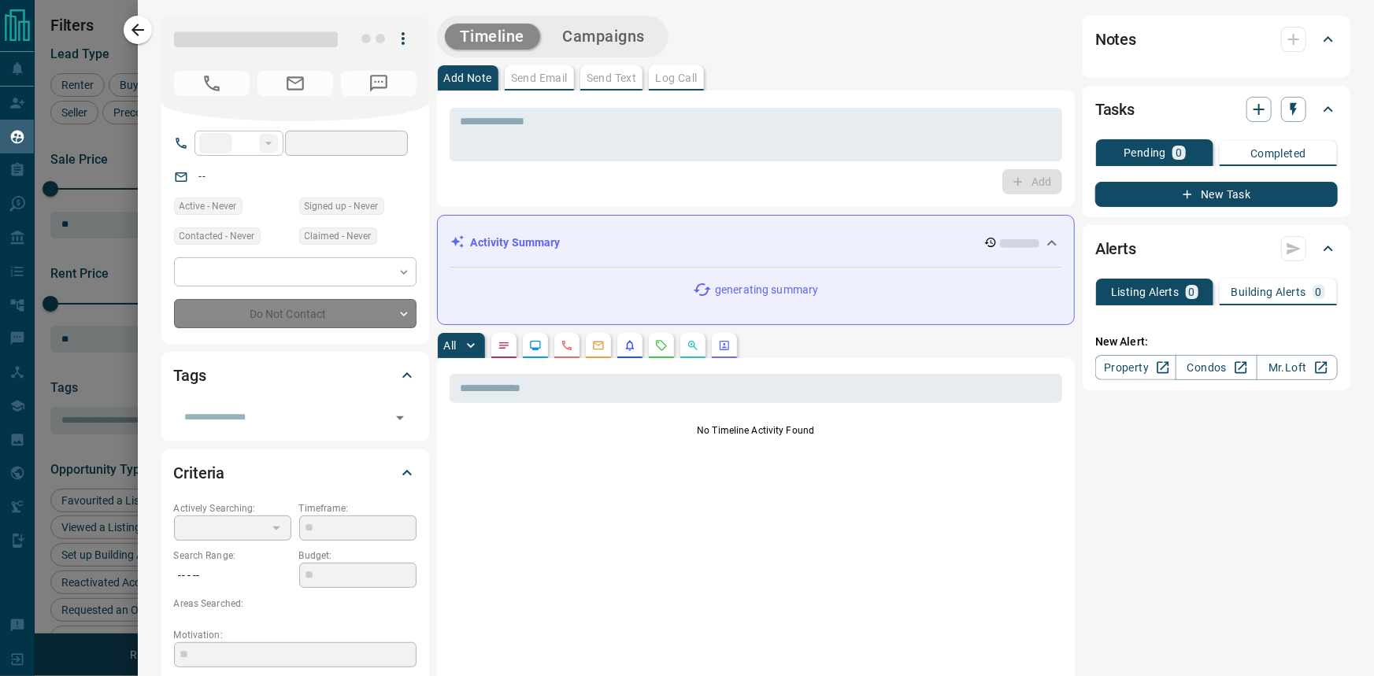
type input "**"
type input "**********"
type input "**"
type input "**********"
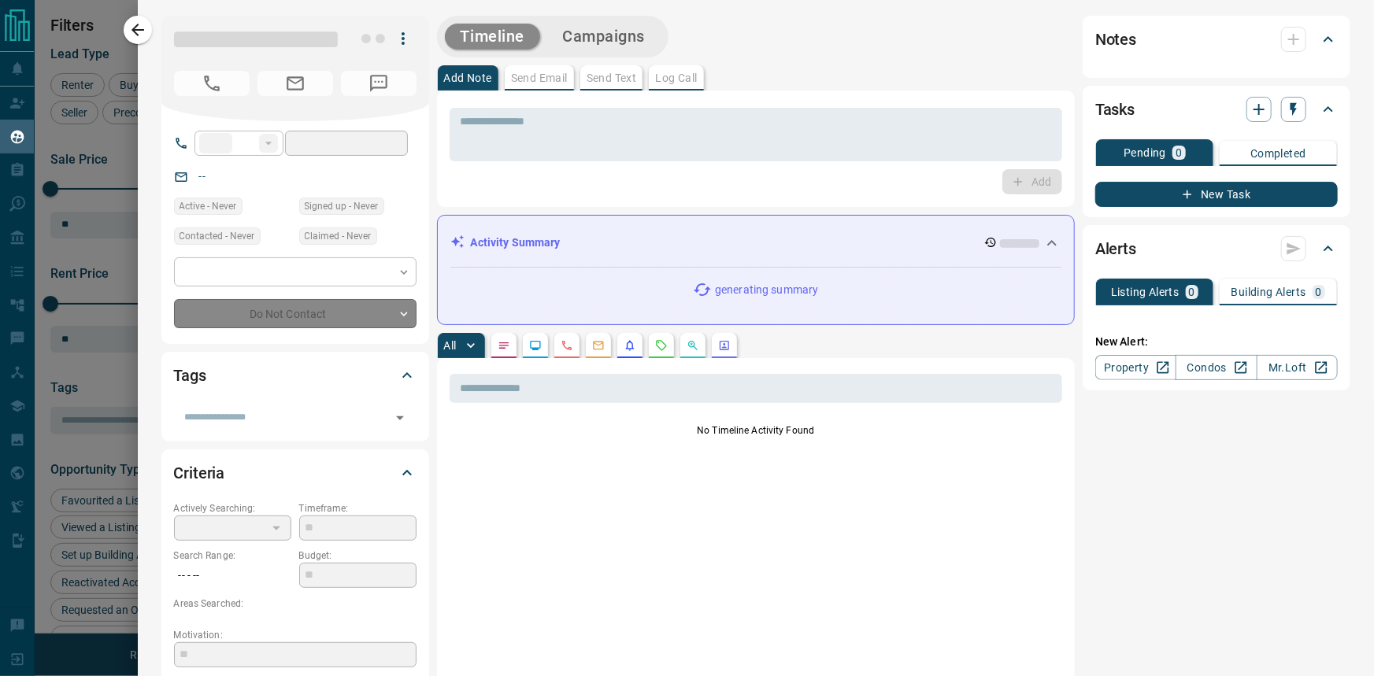
type input "**********"
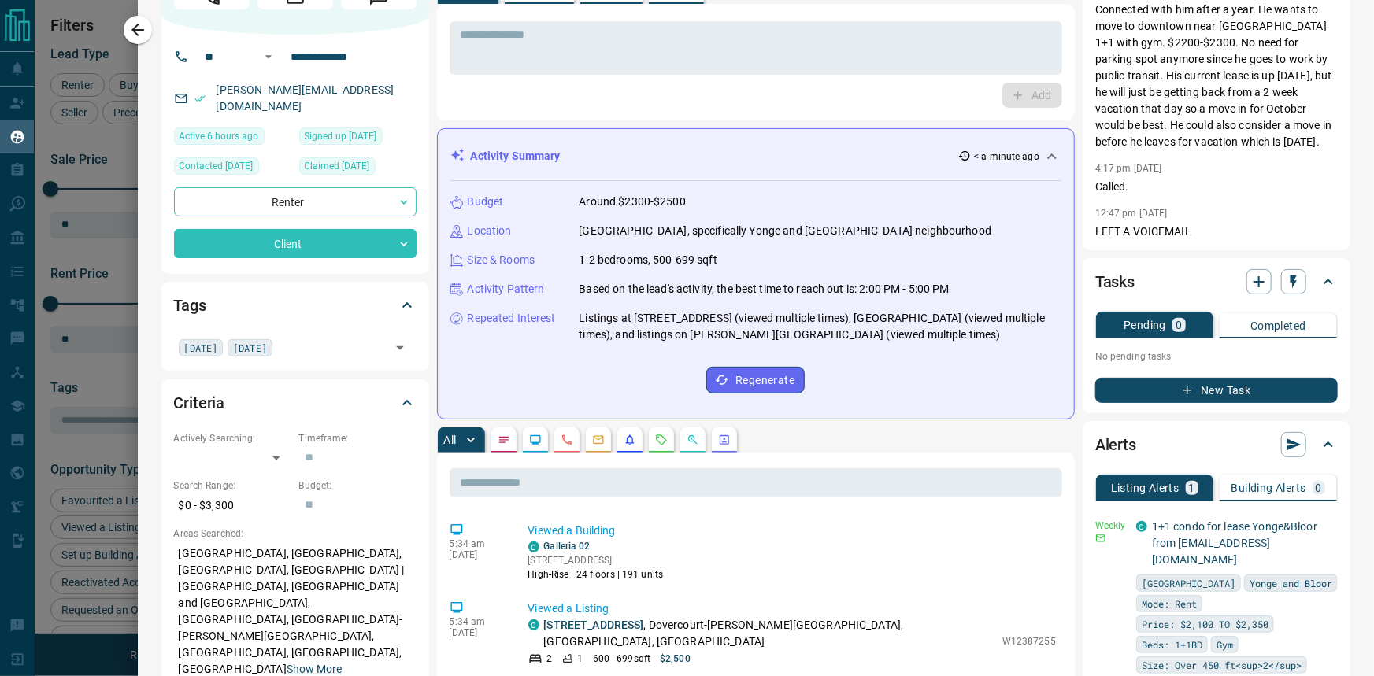
scroll to position [214, 0]
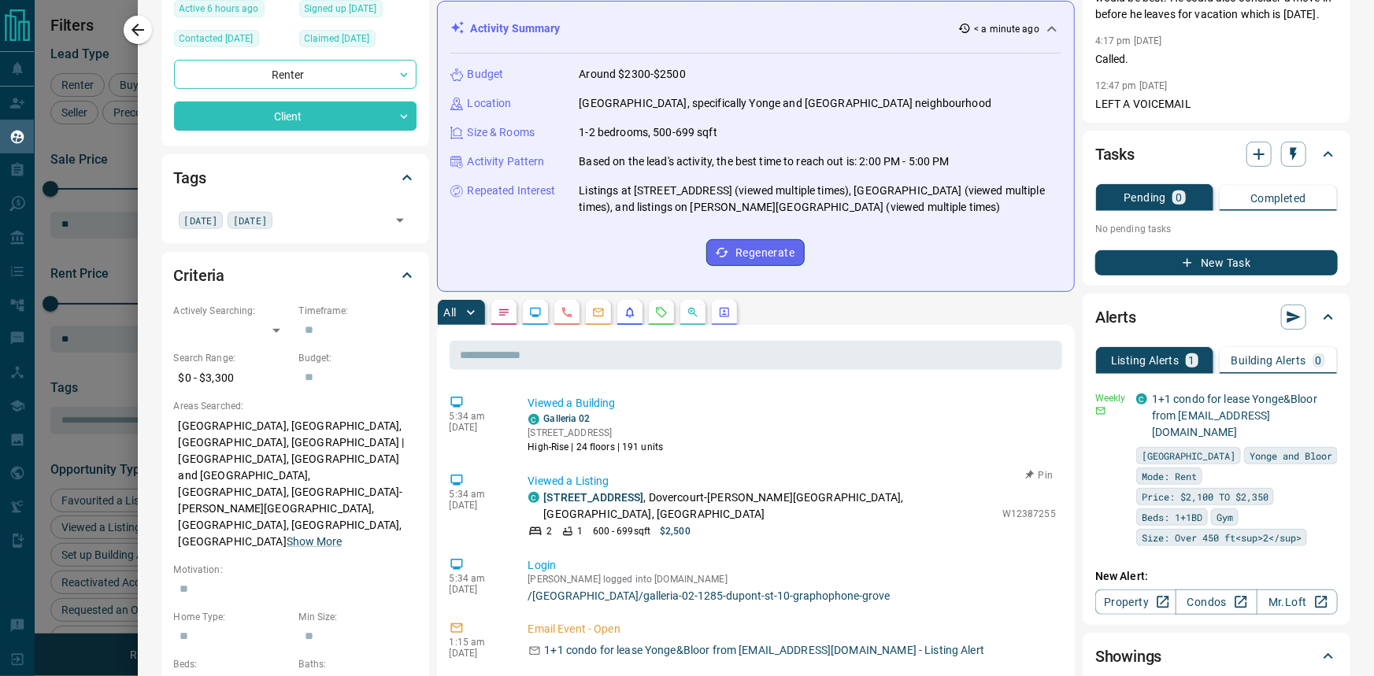
click at [624, 490] on p "[STREET_ADDRESS][PERSON_NAME]" at bounding box center [769, 506] width 450 height 33
click at [620, 497] on link "[STREET_ADDRESS]" at bounding box center [594, 497] width 100 height 13
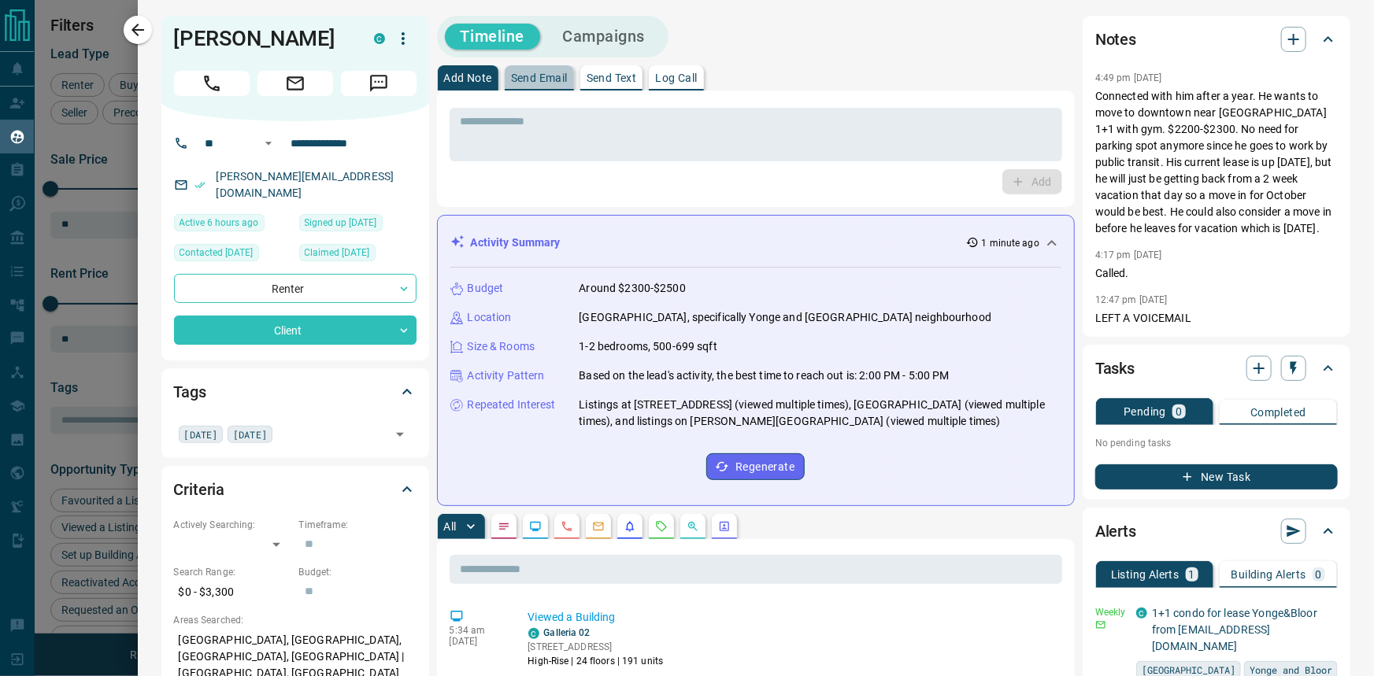
click at [549, 80] on p "Send Email" at bounding box center [539, 77] width 57 height 11
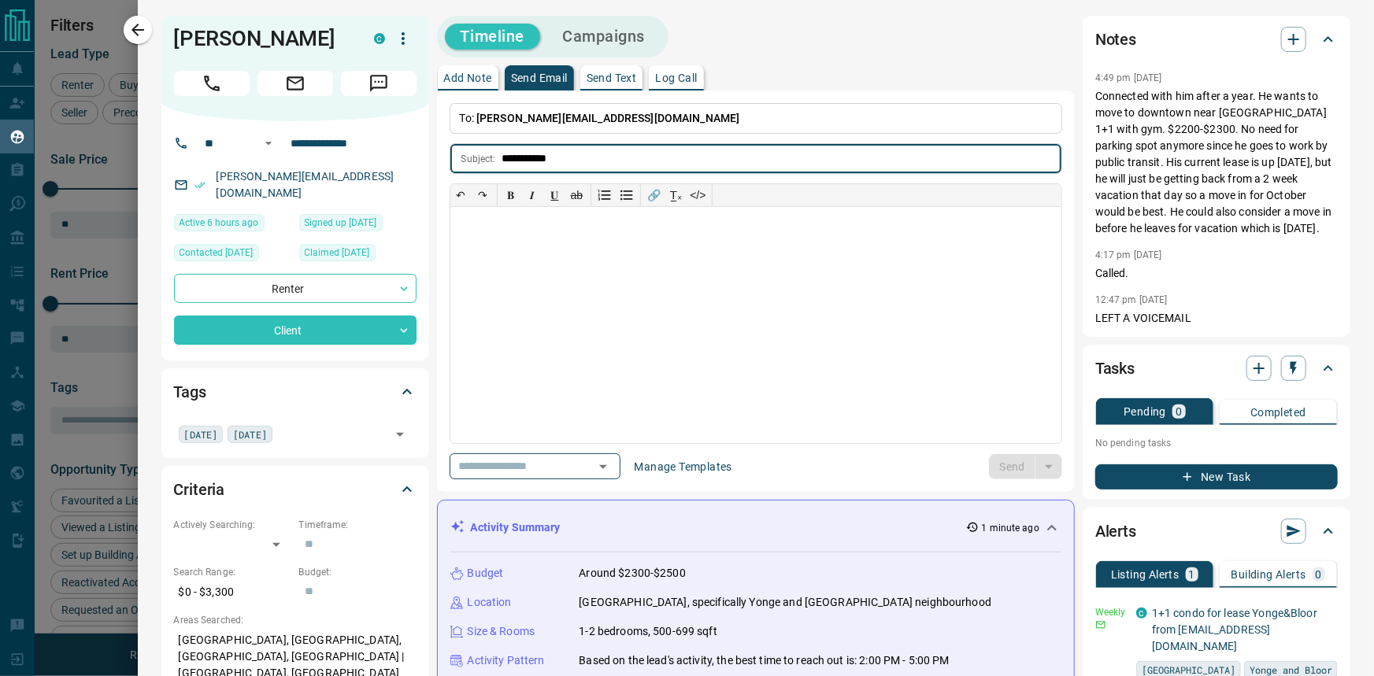
type input "**********"
click at [654, 343] on div at bounding box center [756, 325] width 612 height 236
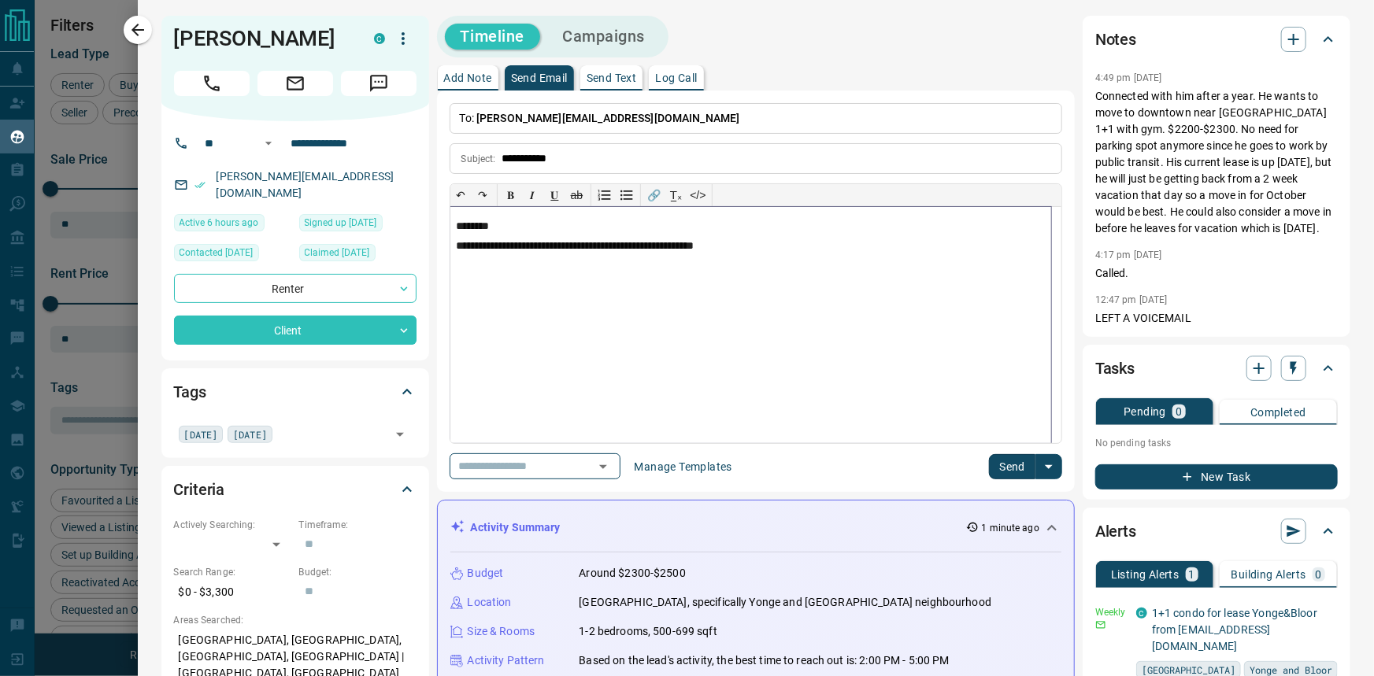
drag, startPoint x: 646, startPoint y: 246, endPoint x: 654, endPoint y: 243, distance: 8.2
click at [646, 246] on p "**********" at bounding box center [751, 246] width 588 height 13
click at [650, 244] on p "**********" at bounding box center [751, 246] width 588 height 13
click at [655, 250] on p "**********" at bounding box center [751, 246] width 588 height 13
click at [842, 253] on div "**********" at bounding box center [750, 325] width 601 height 236
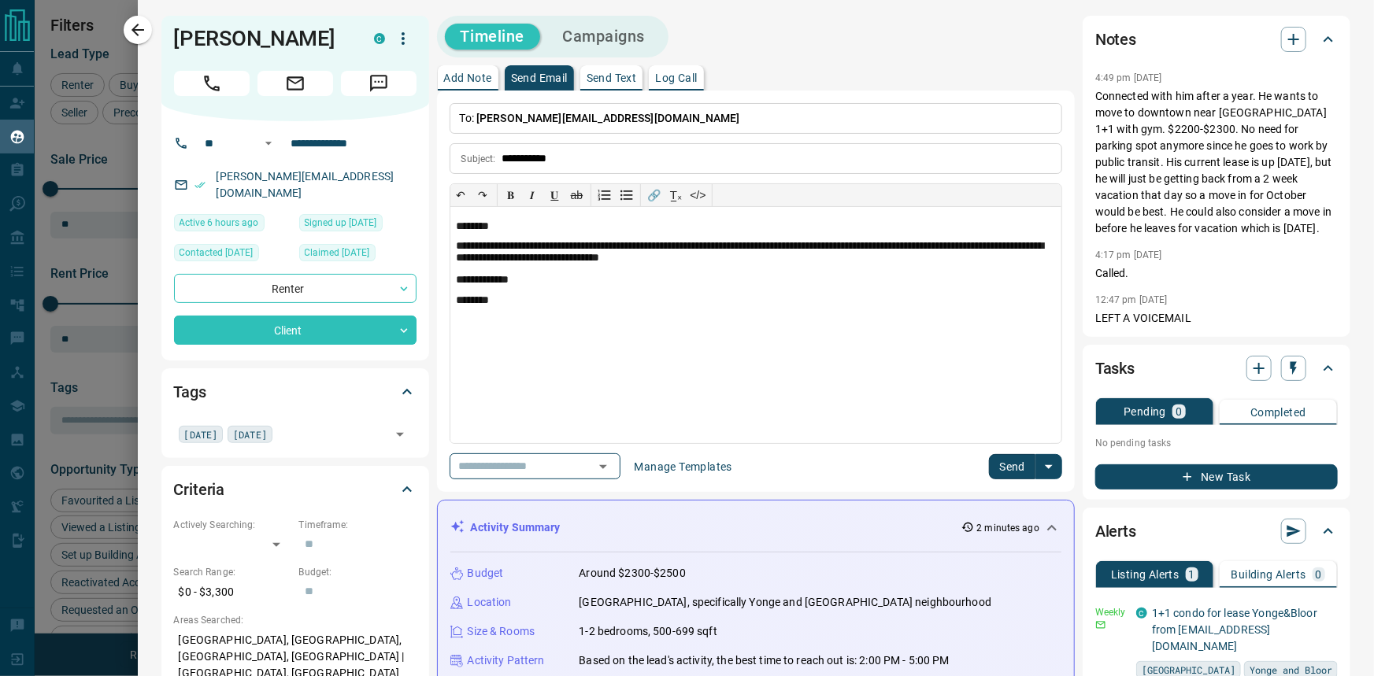
click at [992, 485] on div "**********" at bounding box center [756, 292] width 639 height 402
click at [1002, 464] on button "Send" at bounding box center [1012, 466] width 46 height 25
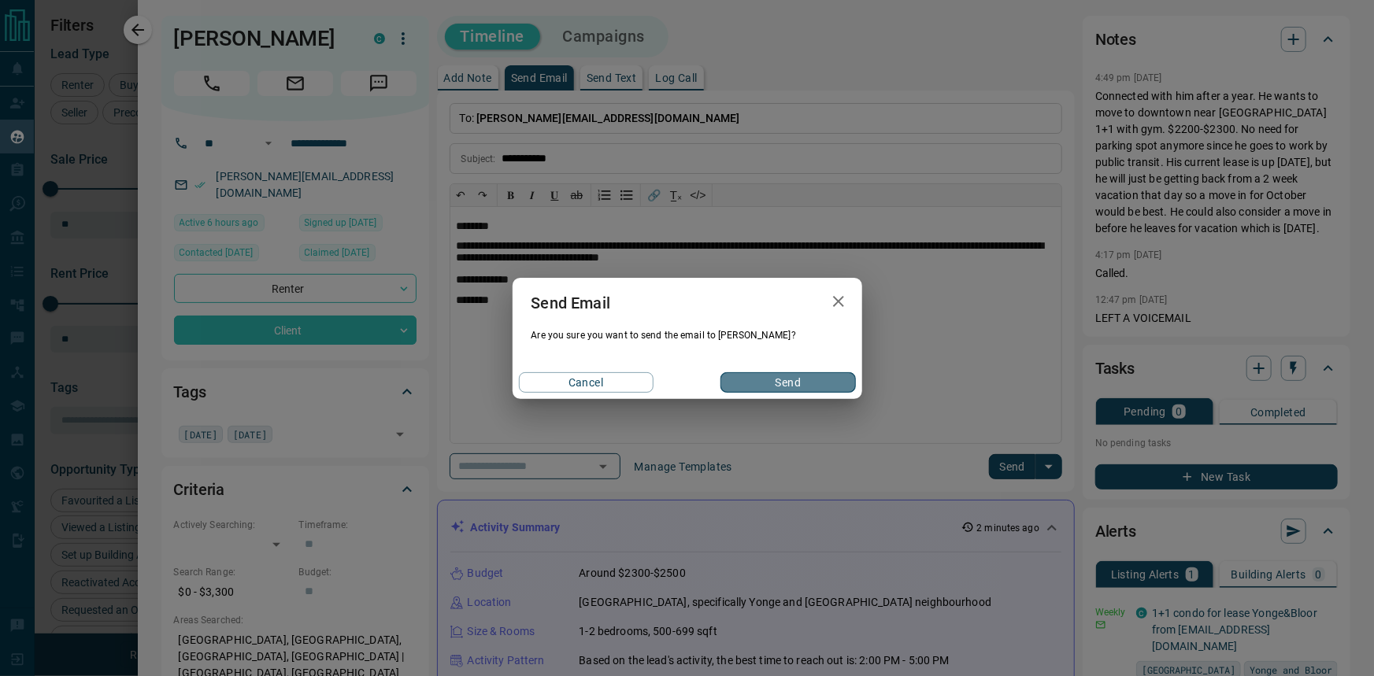
click at [837, 387] on button "Send" at bounding box center [787, 382] width 135 height 20
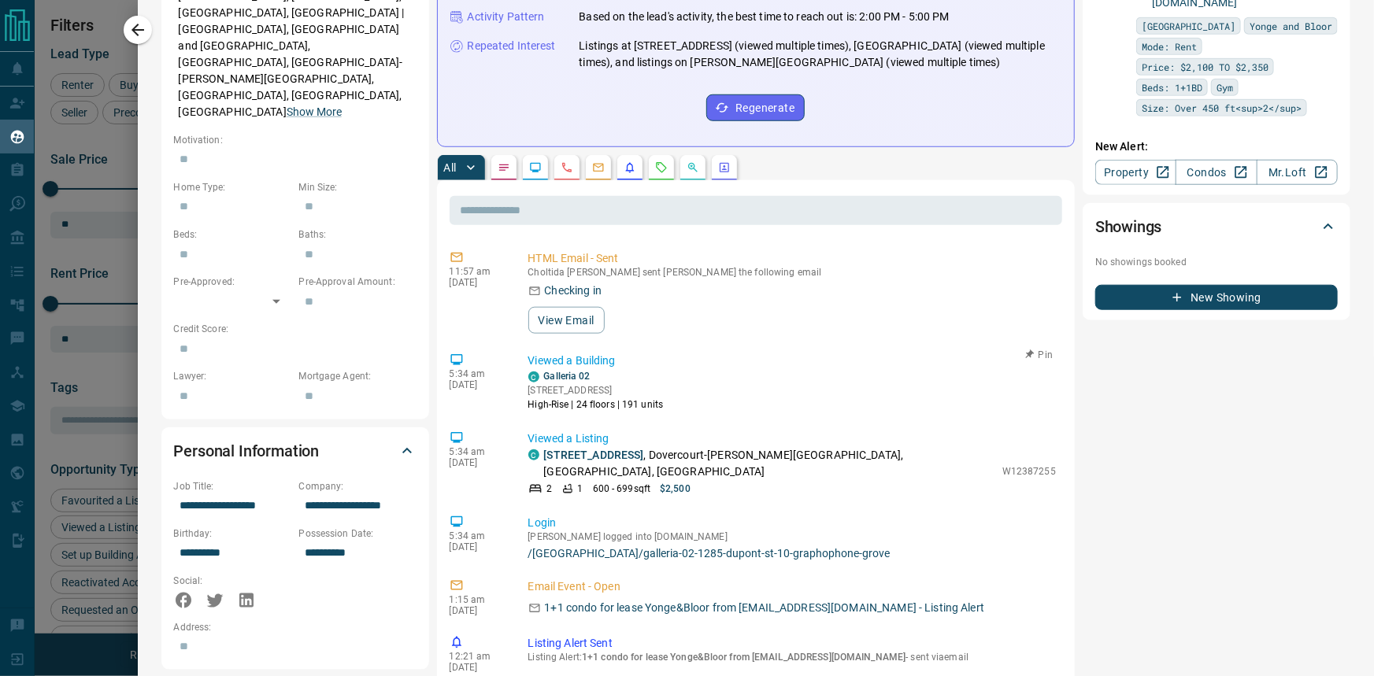
scroll to position [286, 0]
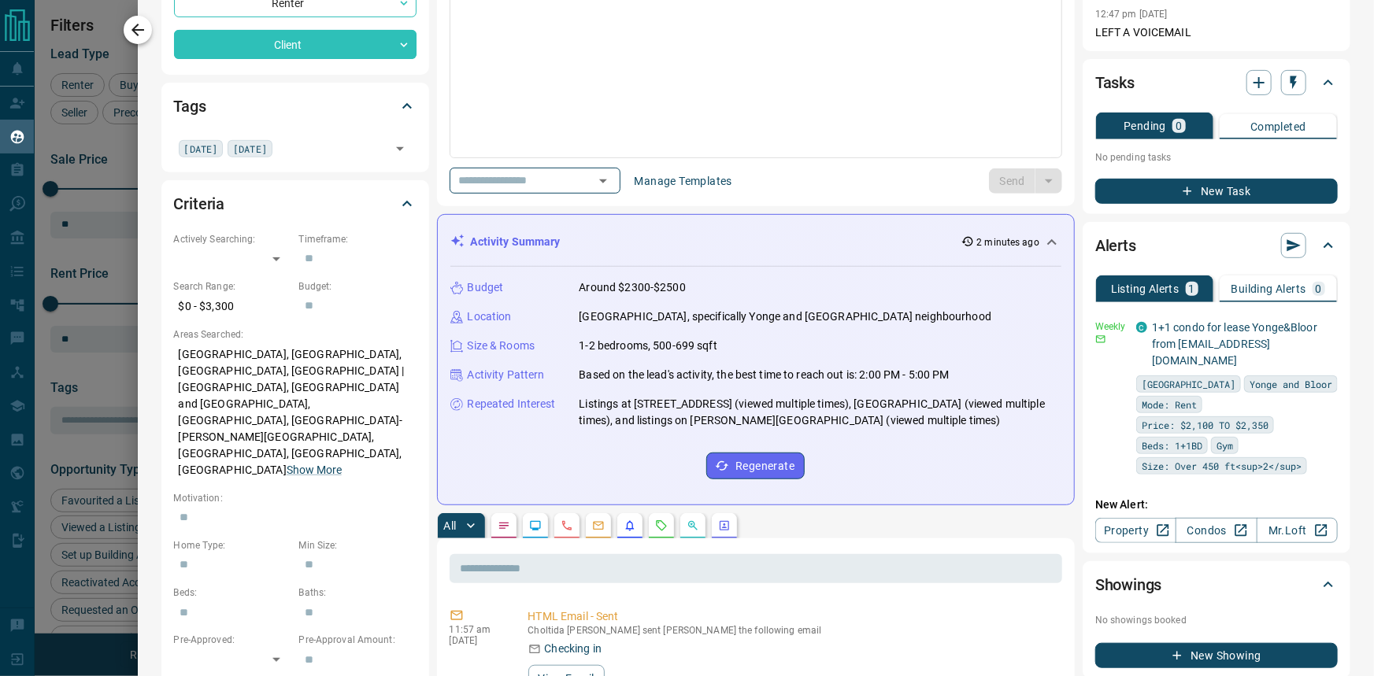
click at [140, 30] on icon "button" at bounding box center [137, 30] width 13 height 13
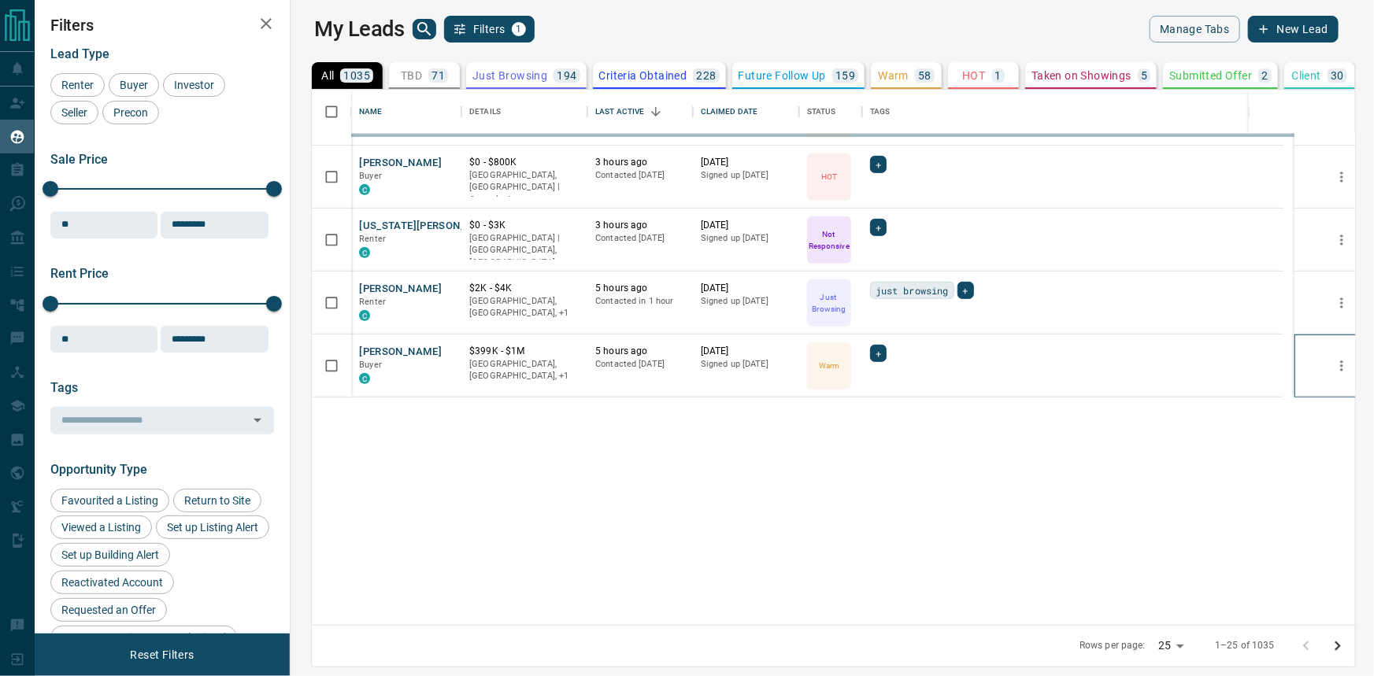
scroll to position [0, 0]
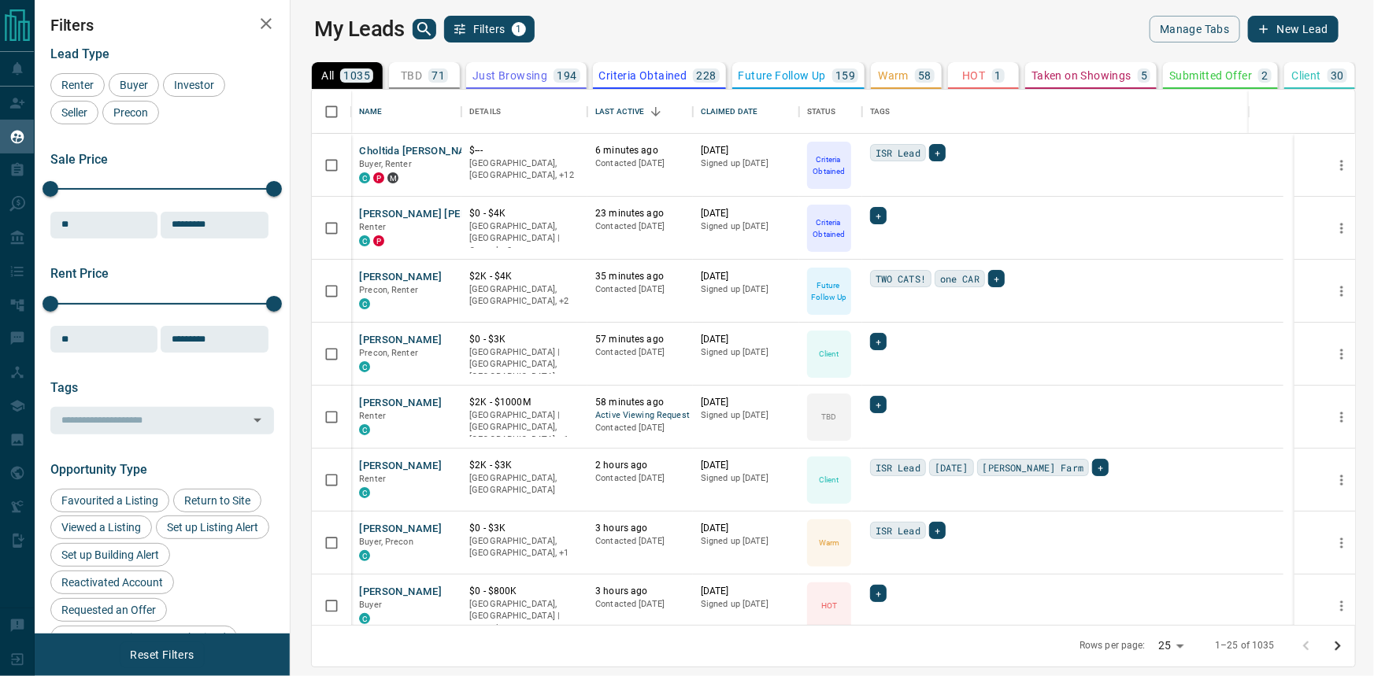
drag, startPoint x: 1361, startPoint y: 378, endPoint x: 1284, endPoint y: 233, distance: 164.1
click at [1295, 243] on div at bounding box center [1341, 480] width 94 height 693
click at [982, 8] on div "My Leads Filters 1 Manage Tabs New Lead All 1035 TBD 71 Do Not Contact - Not Re…" at bounding box center [704, 328] width 1339 height 657
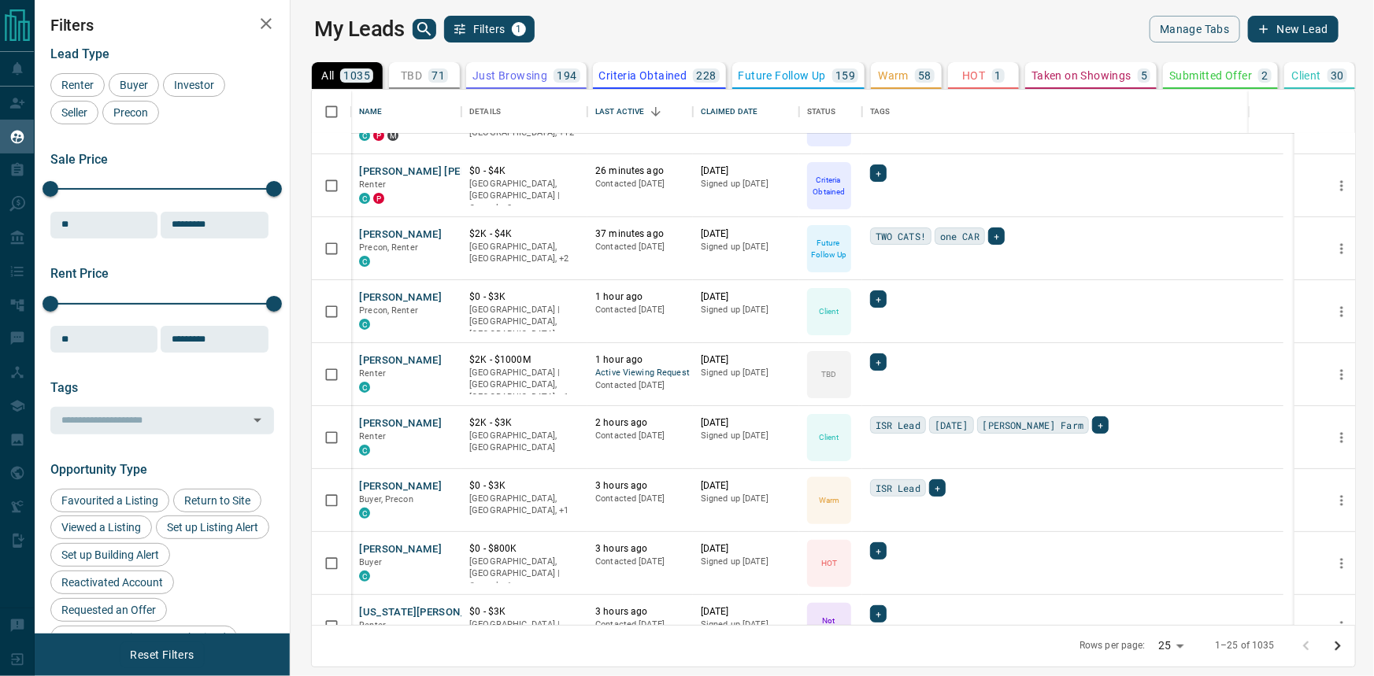
scroll to position [143, 0]
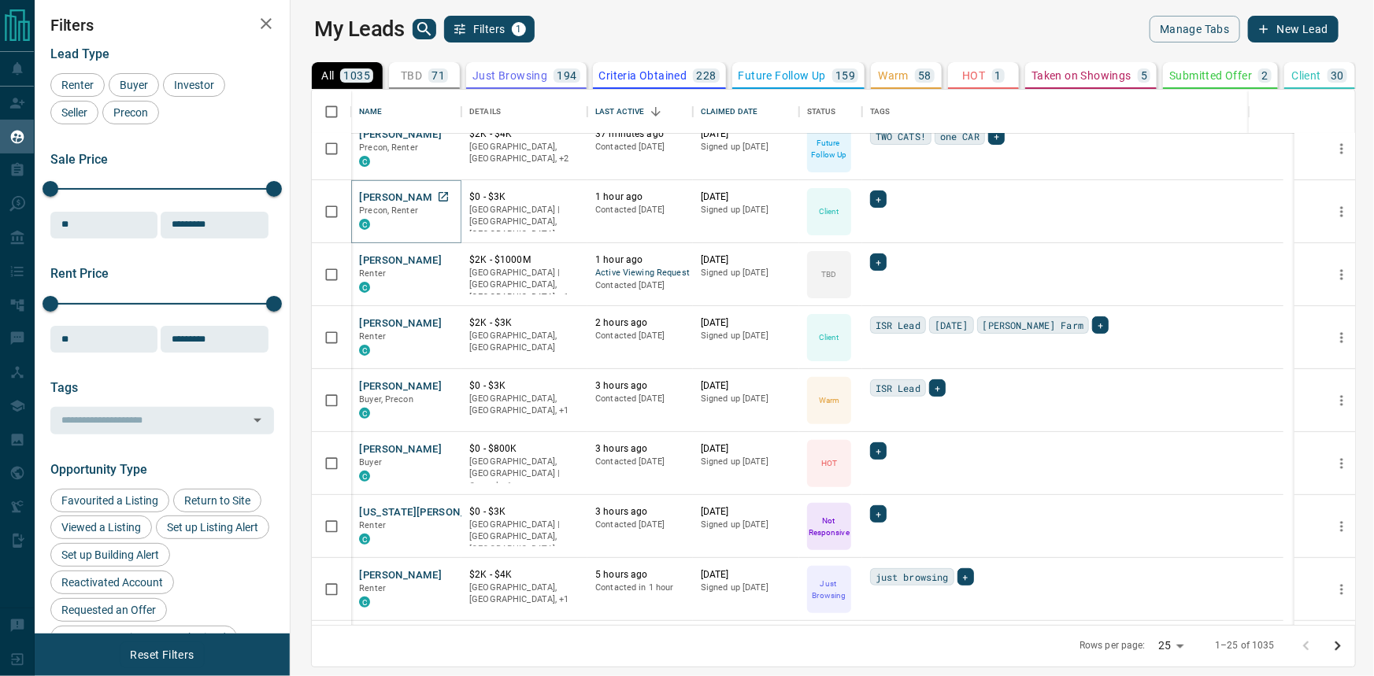
click at [359, 191] on button "[PERSON_NAME]" at bounding box center [400, 198] width 83 height 15
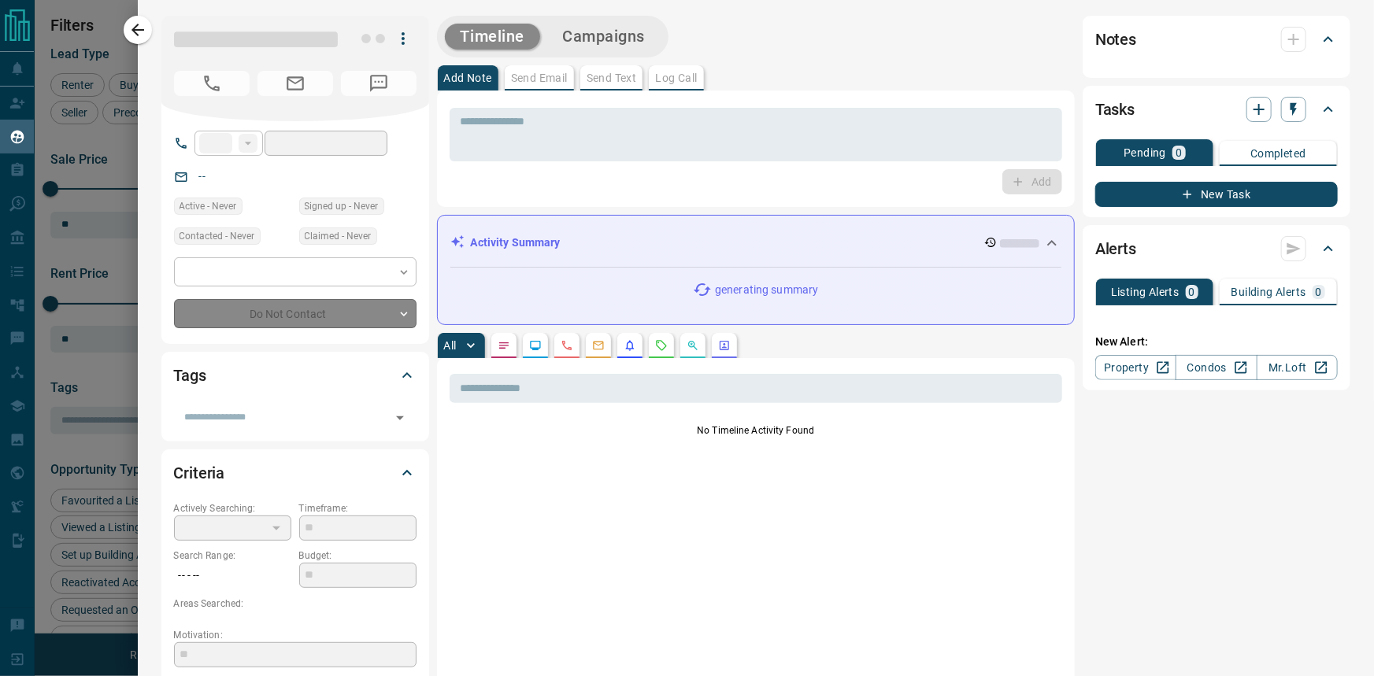
type input "**"
type input "**********"
type input "**"
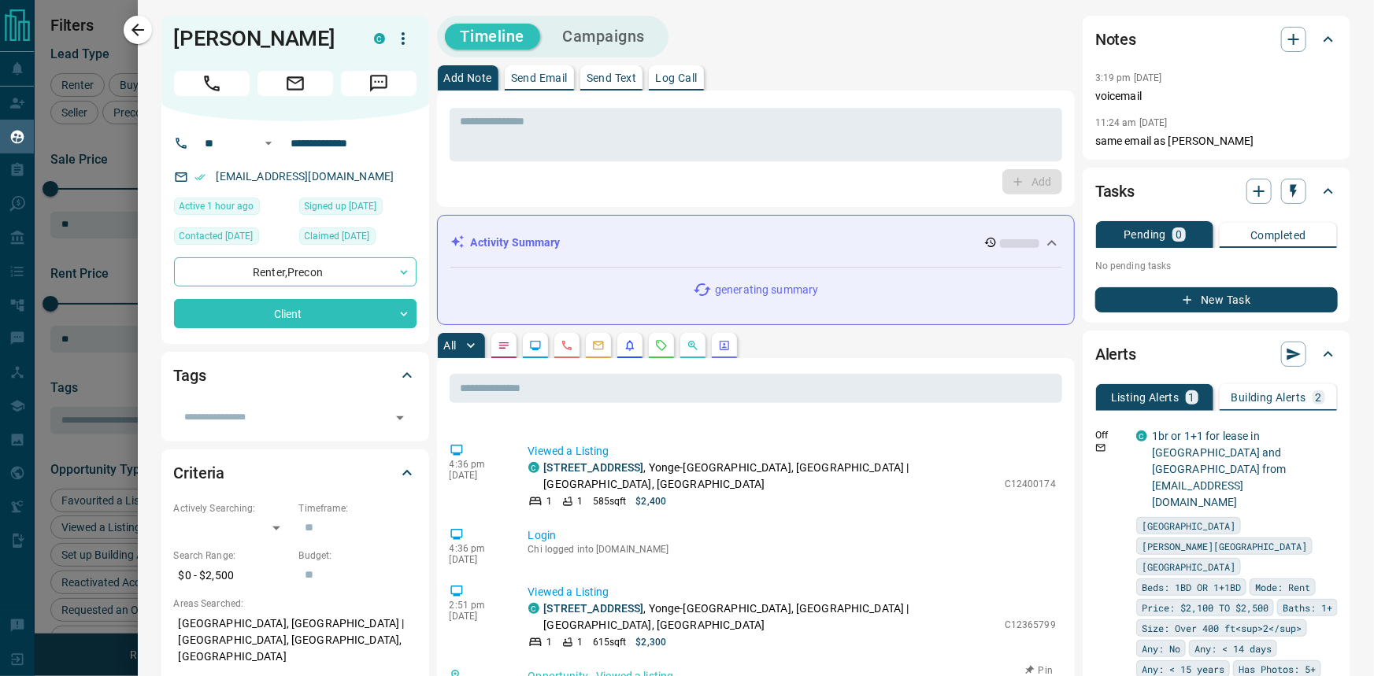
scroll to position [0, 0]
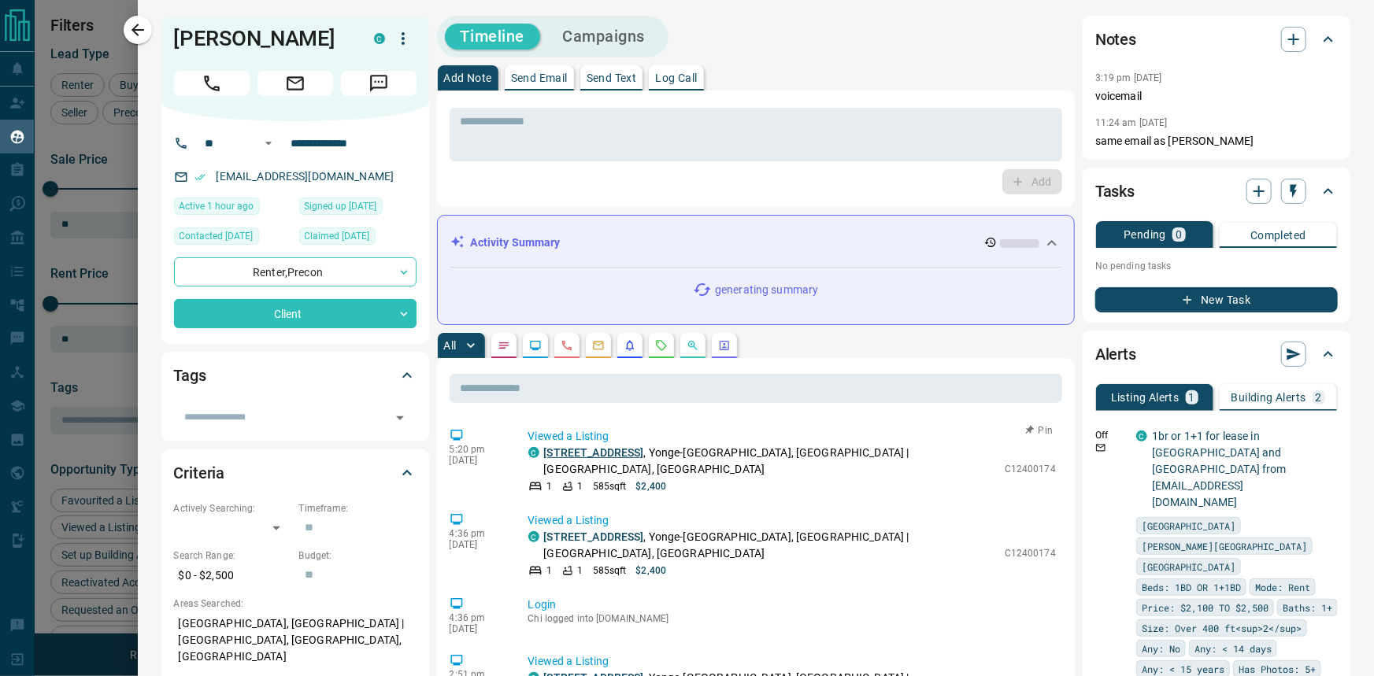
click at [630, 447] on link "[STREET_ADDRESS]" at bounding box center [594, 452] width 100 height 13
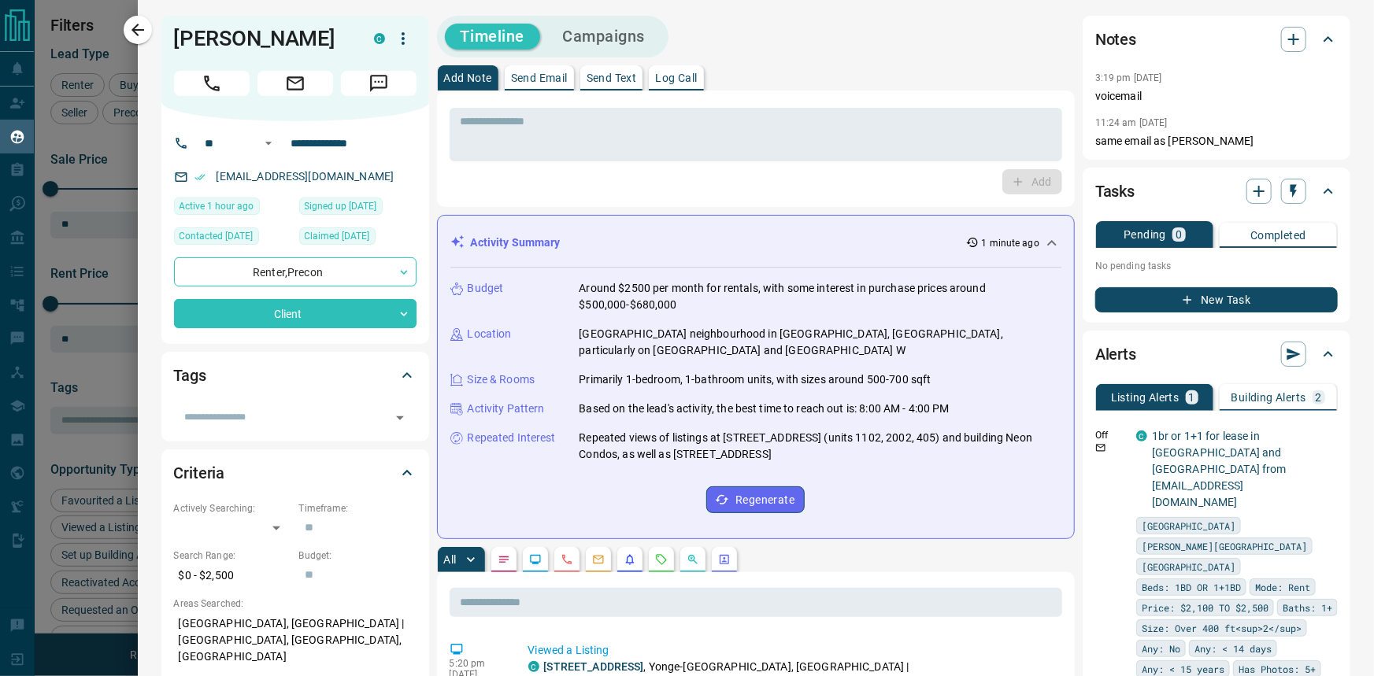
click at [1297, 402] on div "Building Alerts 2" at bounding box center [1278, 398] width 94 height 14
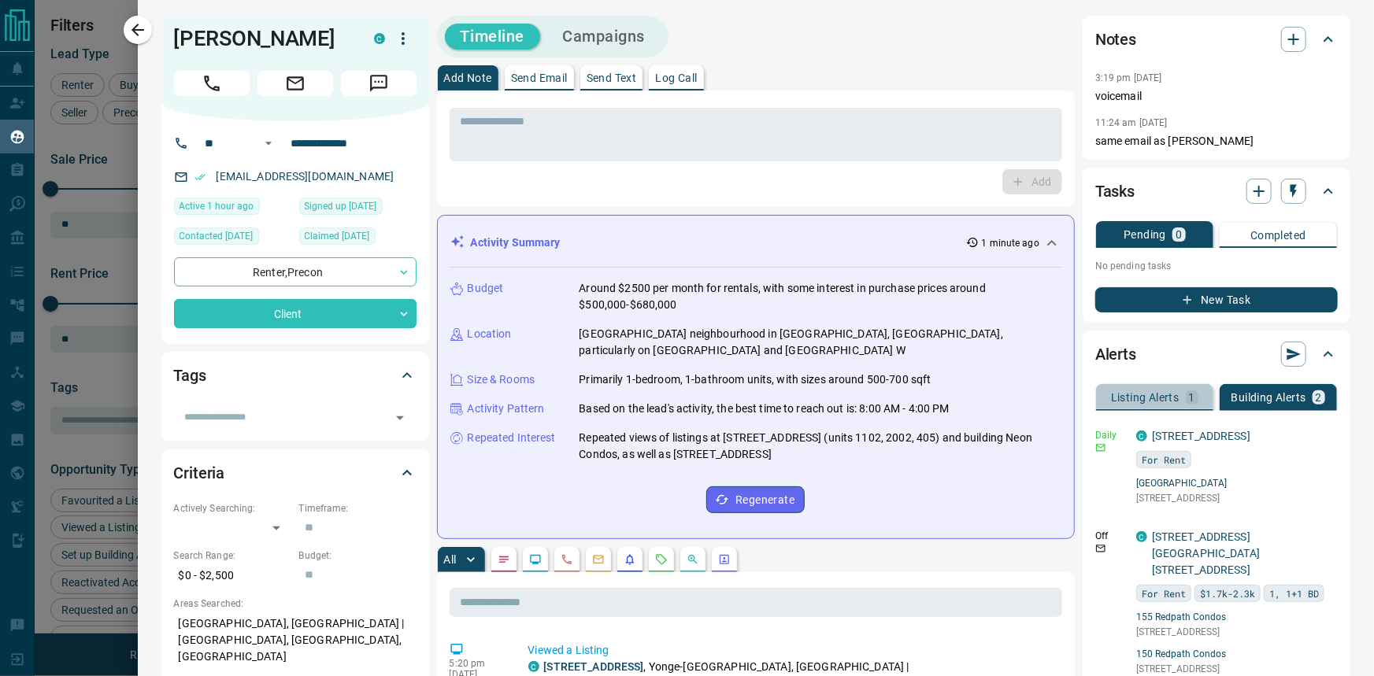
click at [1127, 387] on button "Listing Alerts 1" at bounding box center [1154, 397] width 117 height 27
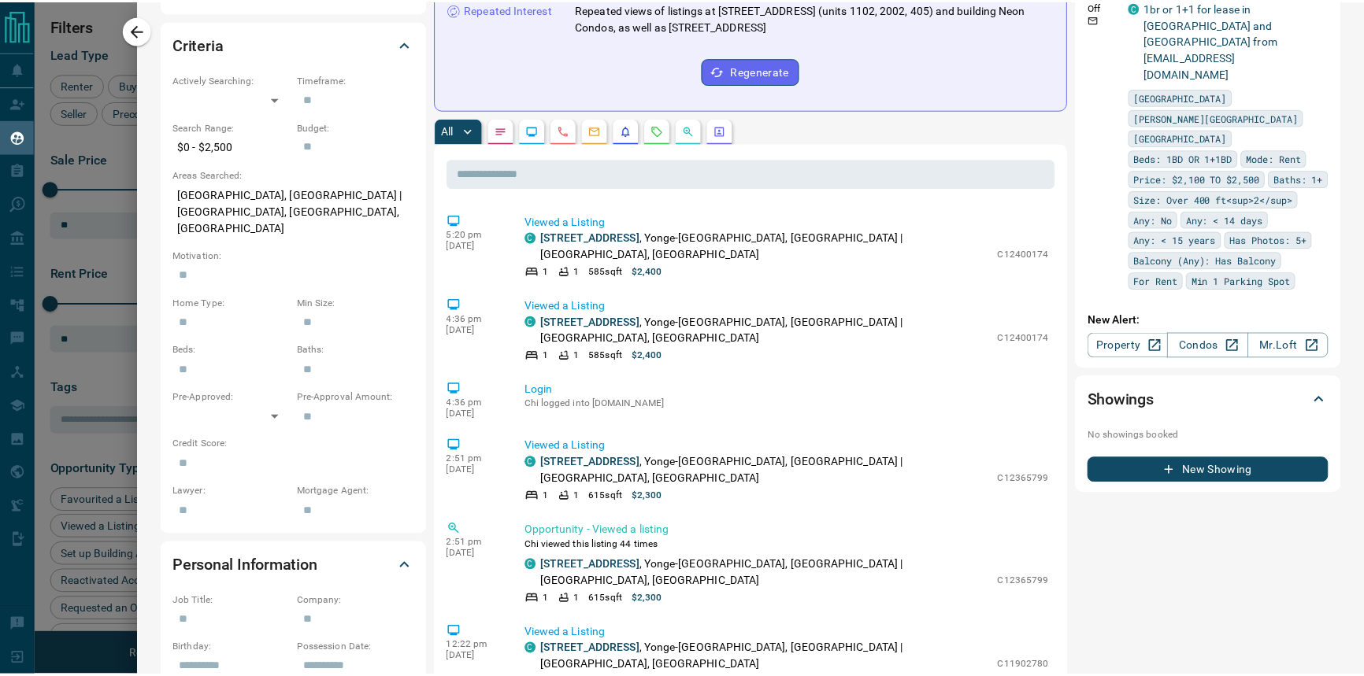
scroll to position [143, 0]
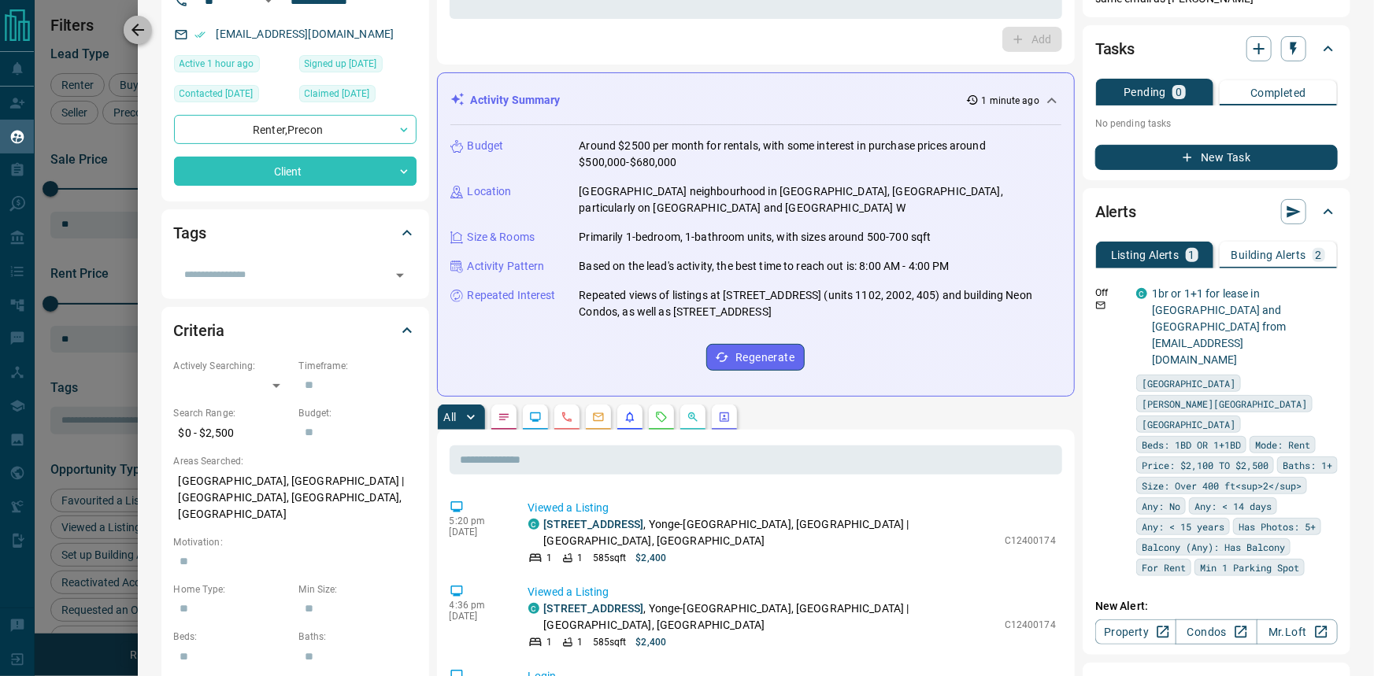
click at [128, 23] on icon "button" at bounding box center [137, 29] width 19 height 19
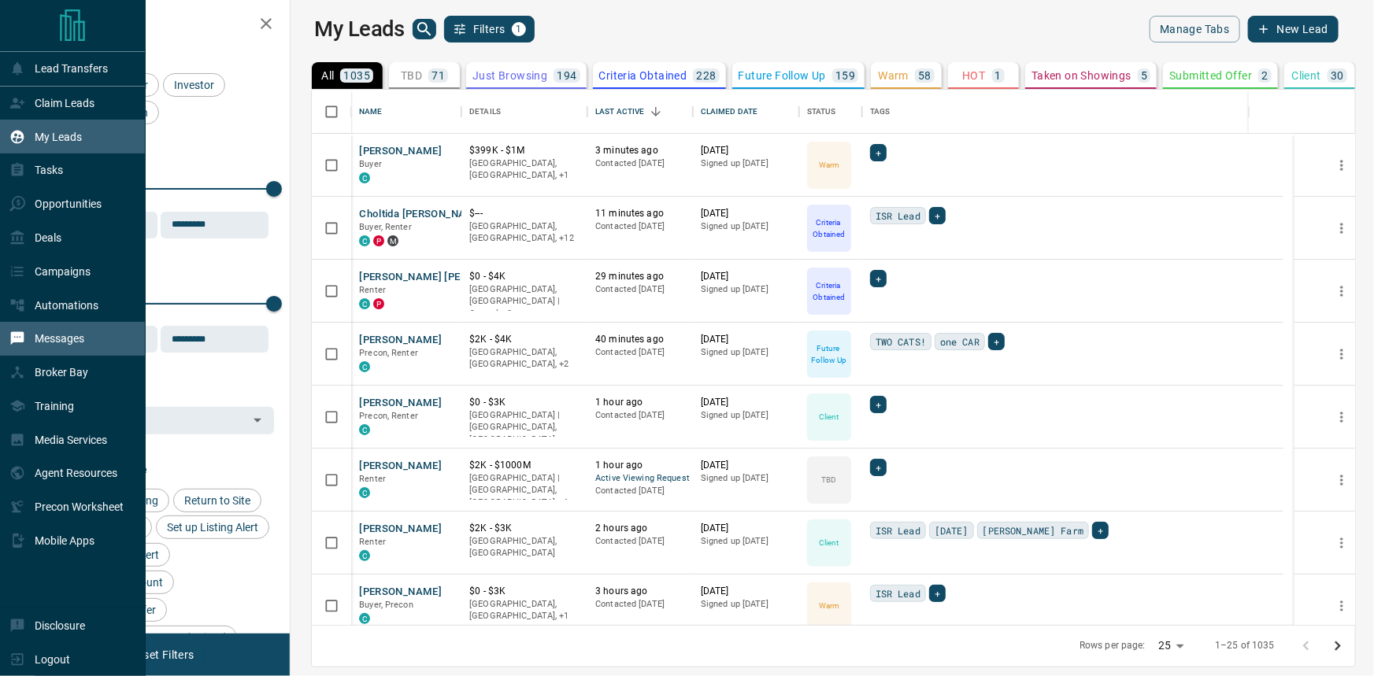
click at [50, 334] on div "Messages" at bounding box center [46, 339] width 75 height 26
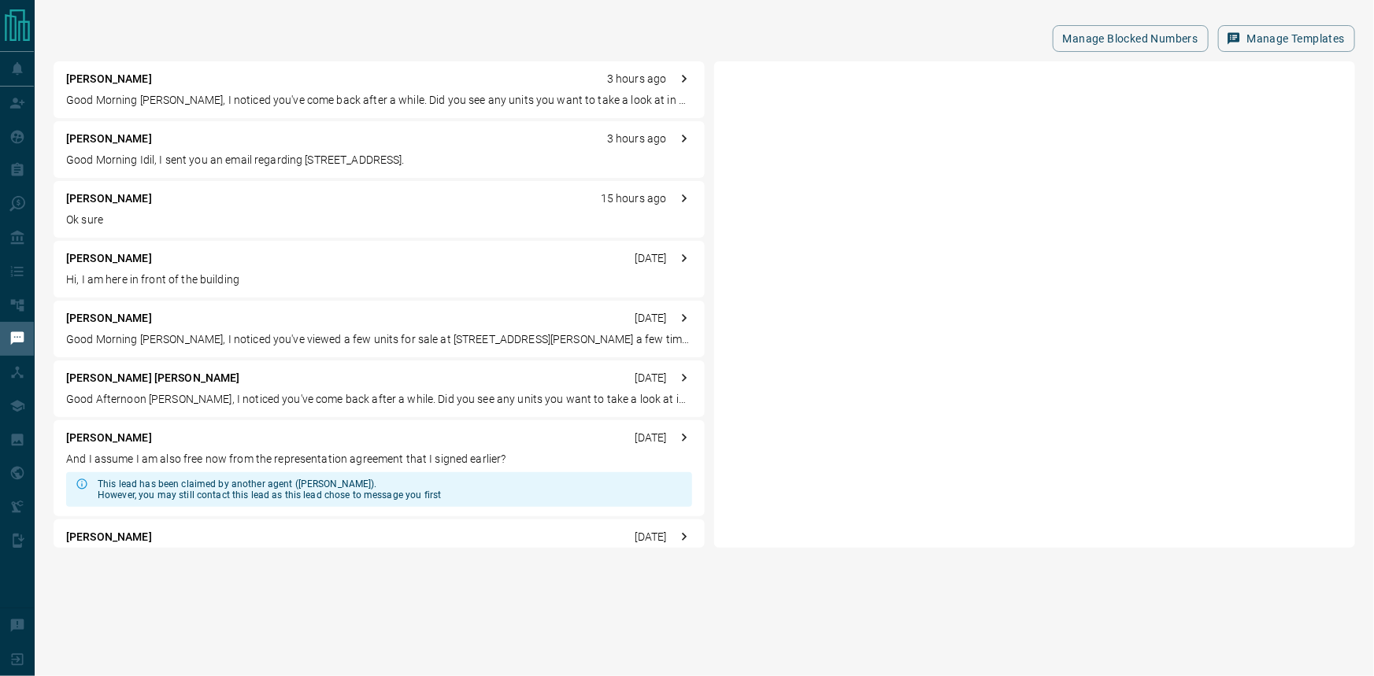
click at [246, 449] on div "[PERSON_NAME] [DATE] And I assume I am also free now from the representation ag…" at bounding box center [379, 468] width 651 height 96
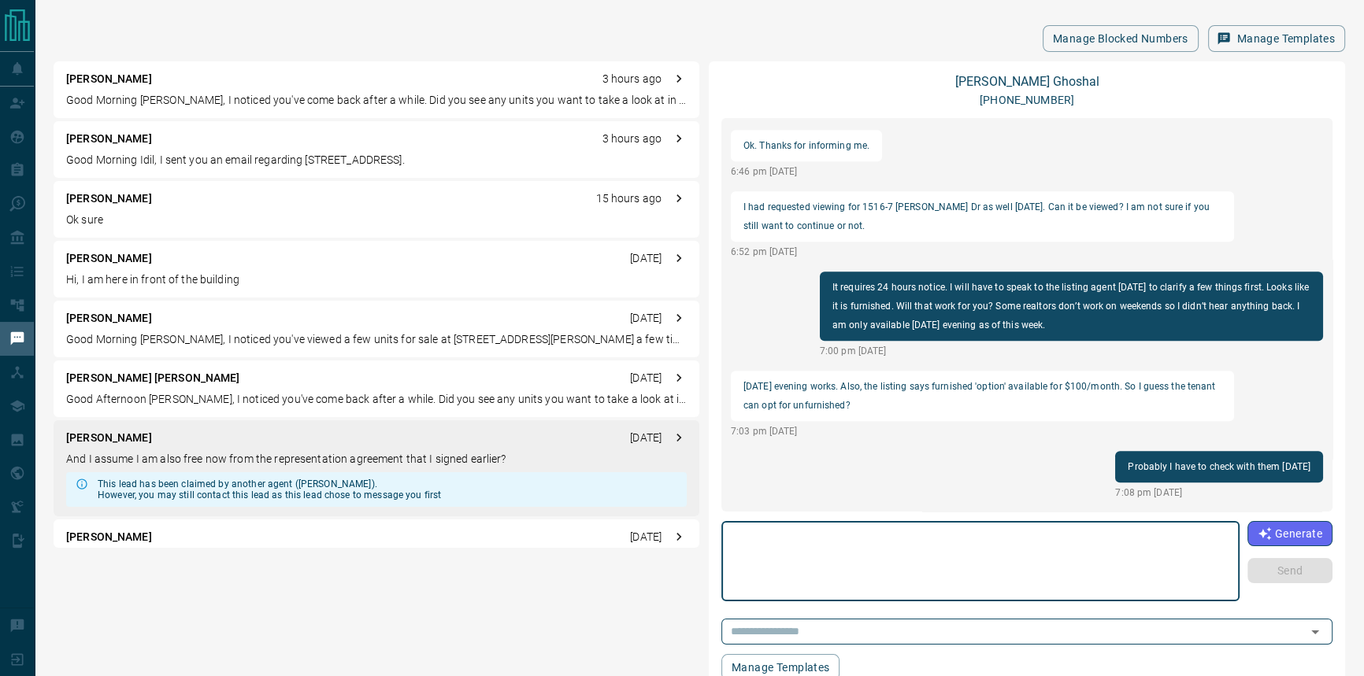
scroll to position [1434, 0]
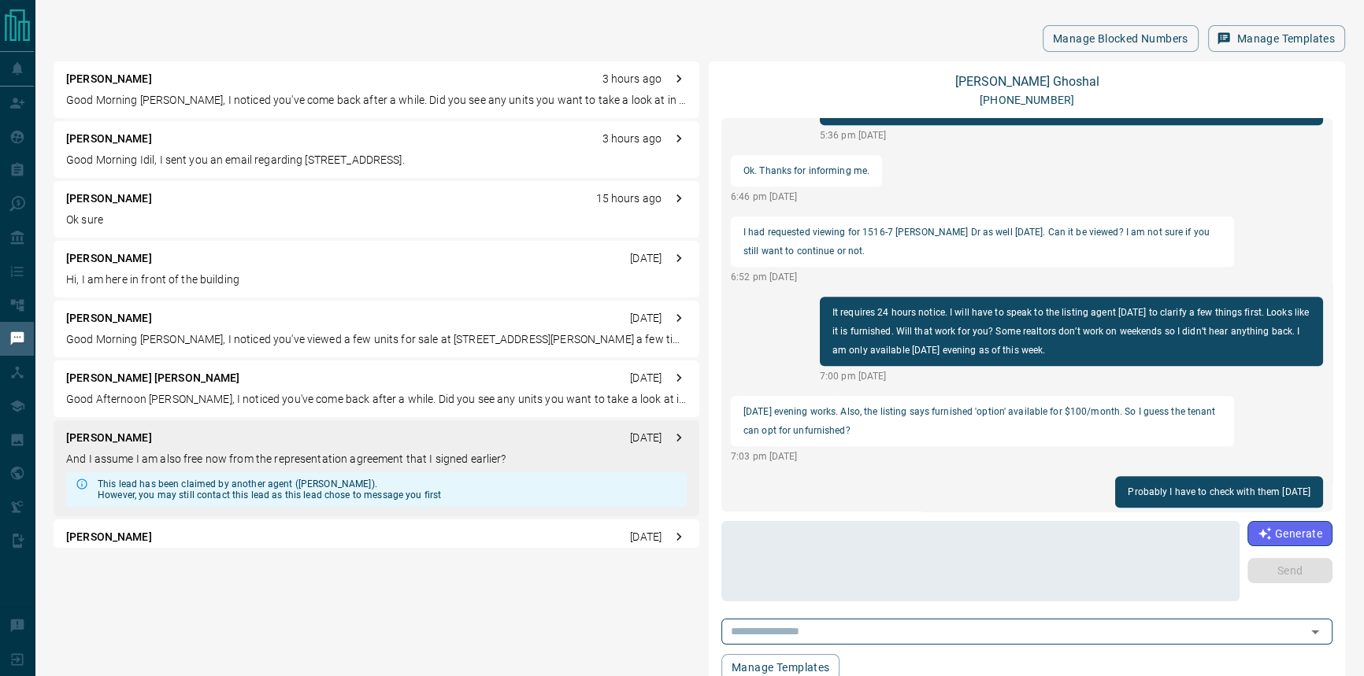
drag, startPoint x: 1087, startPoint y: 360, endPoint x: 1101, endPoint y: 331, distance: 32.4
click at [1101, 331] on div "It requires 24 hours notice. I will have to speak to the listing agent [DATE] t…" at bounding box center [1071, 331] width 503 height 69
click at [1087, 338] on p "It requires 24 hours notice. I will have to speak to the listing agent [DATE] t…" at bounding box center [1071, 331] width 478 height 57
drag, startPoint x: 1081, startPoint y: 341, endPoint x: 1091, endPoint y: 294, distance: 48.3
click at [1091, 294] on div "load more Yes 11:13 am [DATE] Sounds good. I am ok to visit both units this eve…" at bounding box center [1026, 315] width 611 height 394
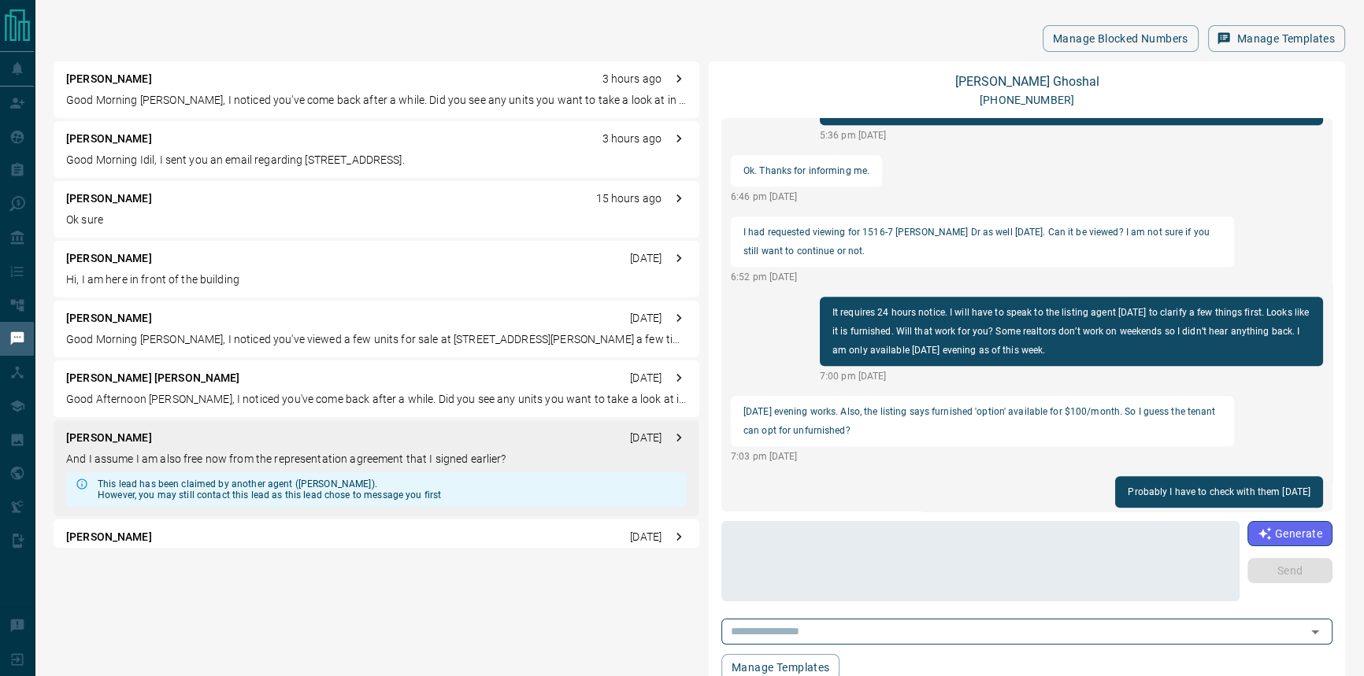
click at [1076, 313] on p "It requires 24 hours notice. I will have to speak to the listing agent [DATE] t…" at bounding box center [1071, 331] width 478 height 57
drag, startPoint x: 906, startPoint y: 426, endPoint x: 883, endPoint y: 417, distance: 24.4
click at [883, 417] on p "[DATE] evening works. Also, the listing says furnished 'option' available for $…" at bounding box center [982, 421] width 478 height 38
click at [881, 420] on p "[DATE] evening works. Also, the listing says furnished 'option' available for $…" at bounding box center [982, 421] width 478 height 38
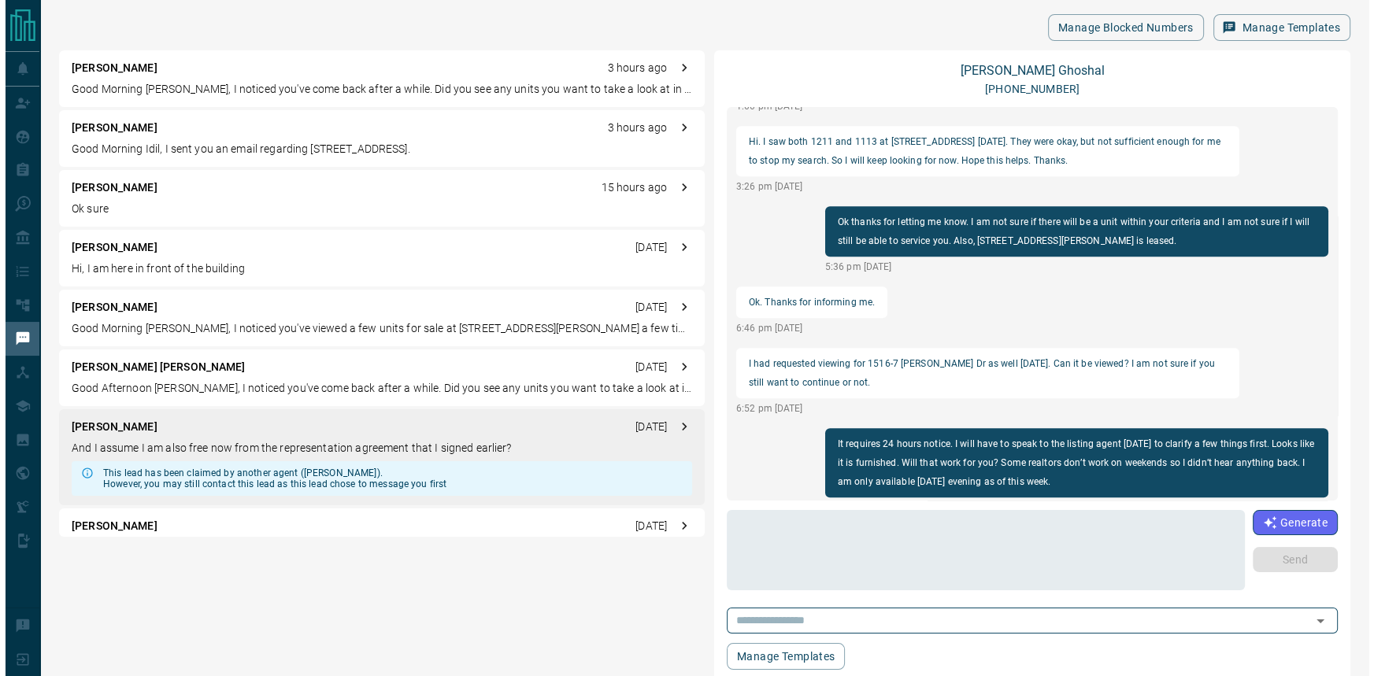
scroll to position [0, 0]
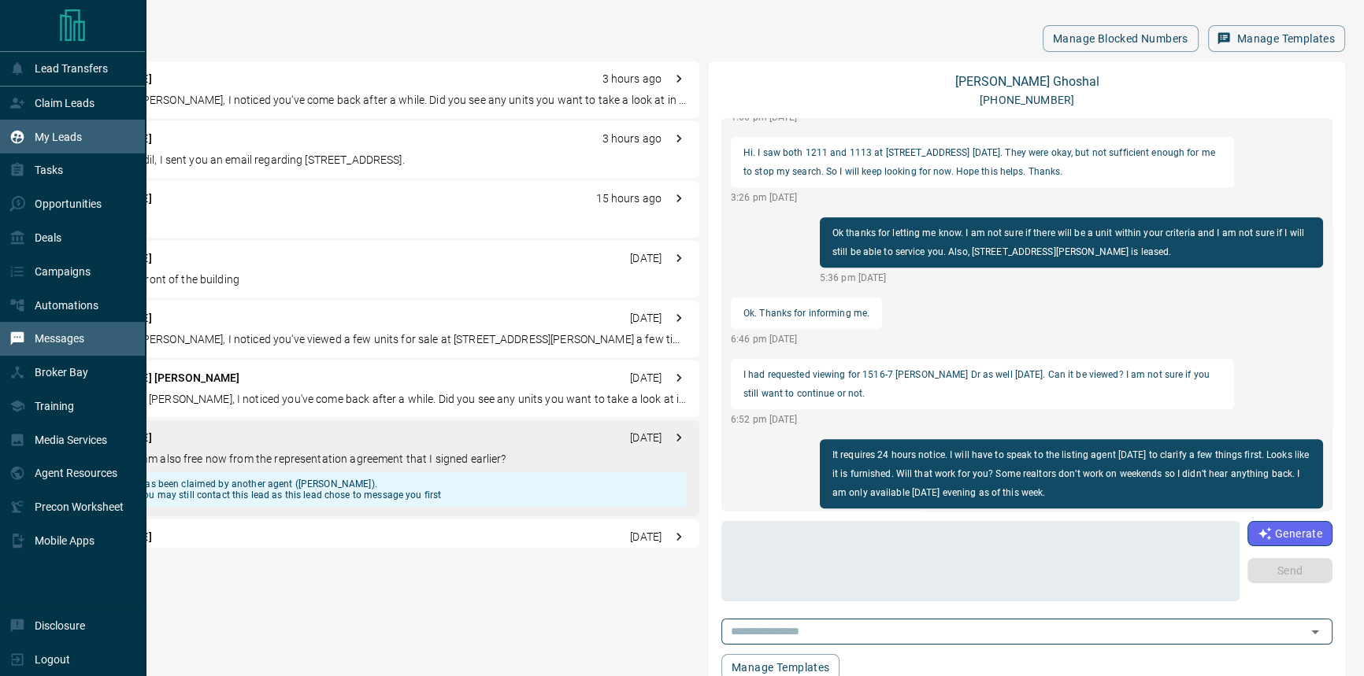
click at [23, 128] on div "My Leads" at bounding box center [45, 137] width 72 height 26
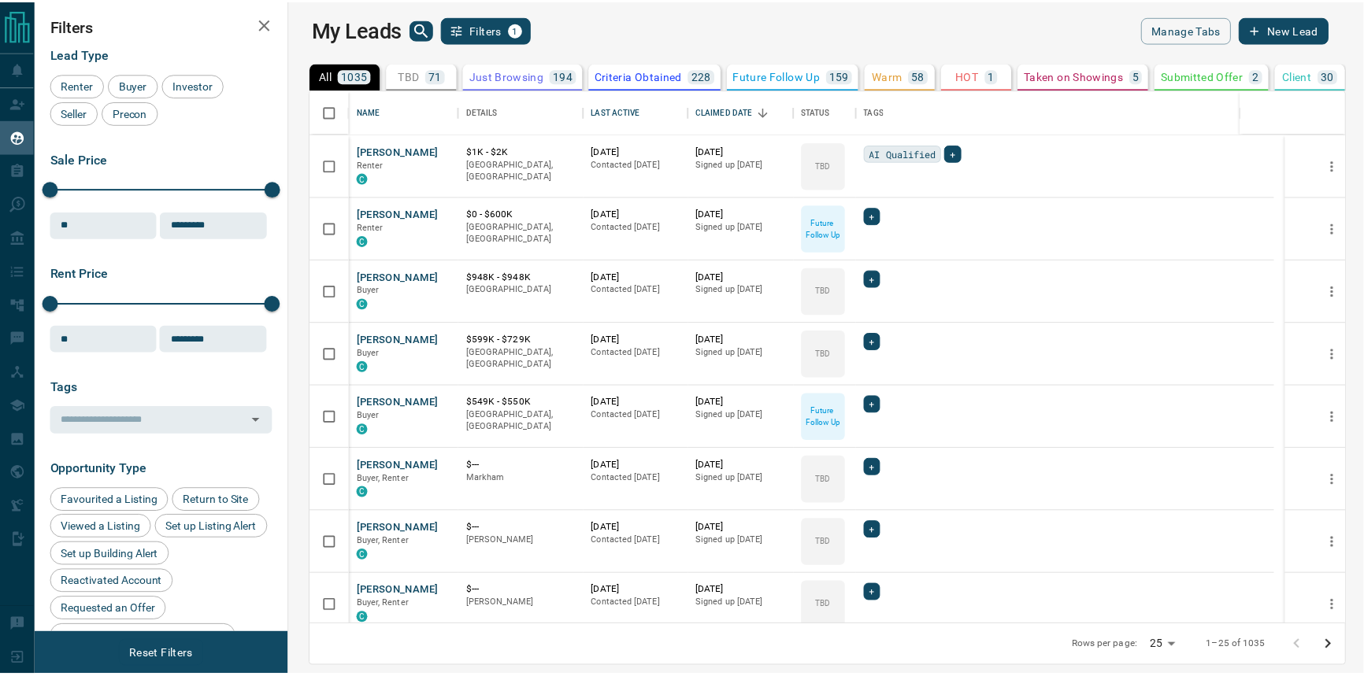
scroll to position [525, 1066]
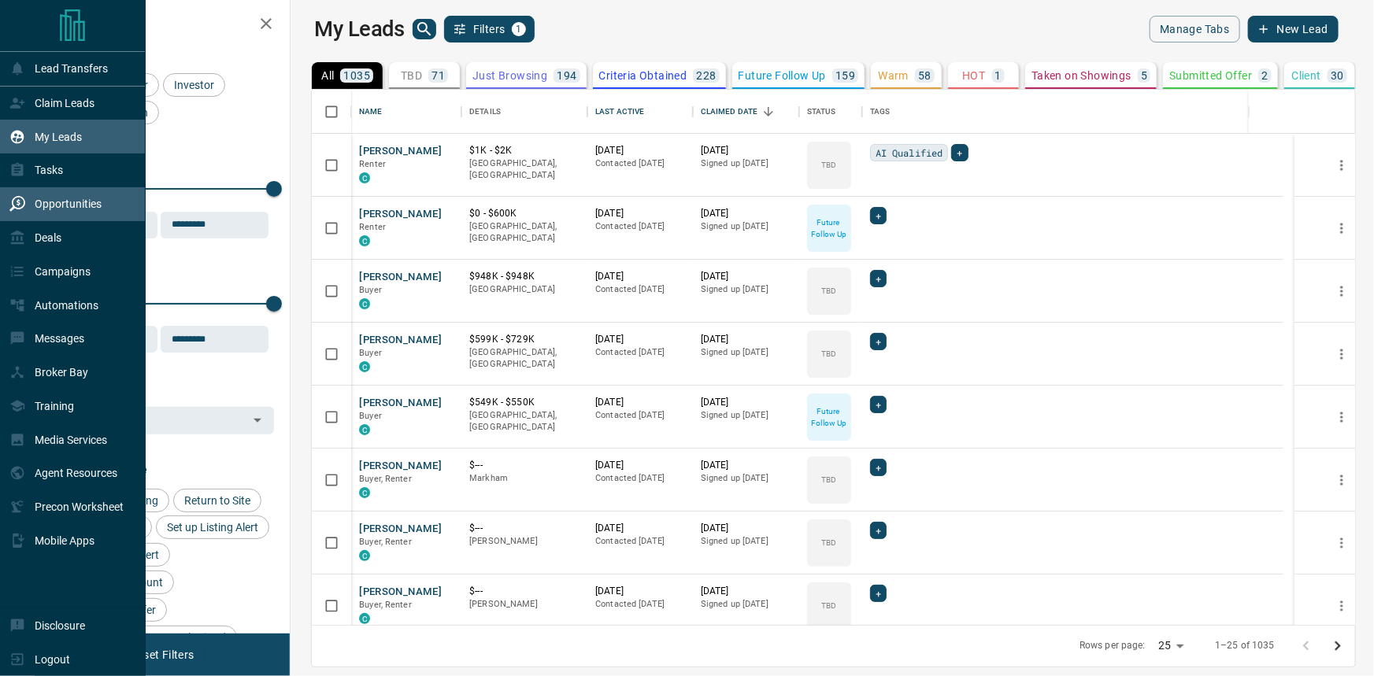
click at [20, 212] on icon at bounding box center [17, 204] width 16 height 16
